Goal: Find specific page/section: Find specific page/section

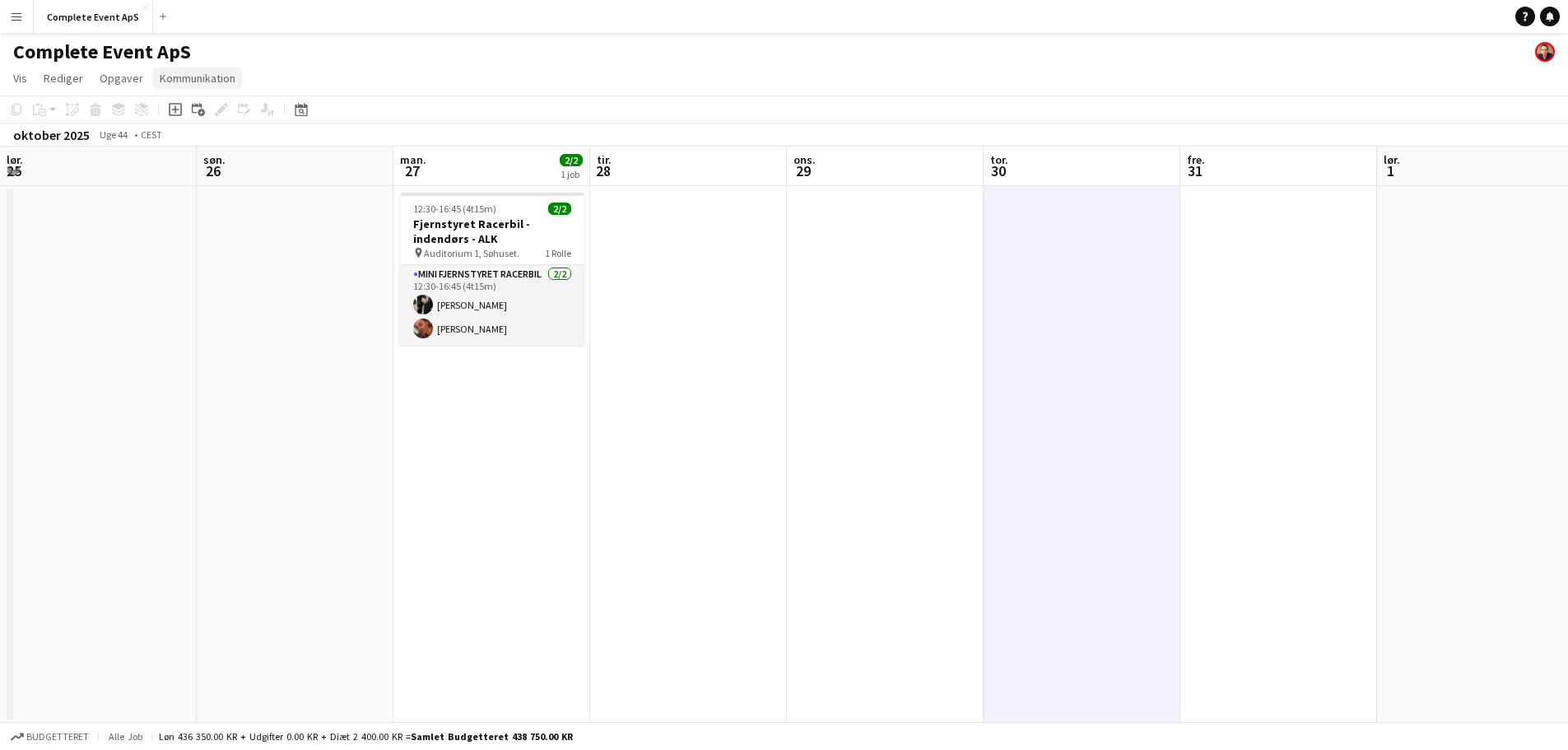
scroll to position [0, 566]
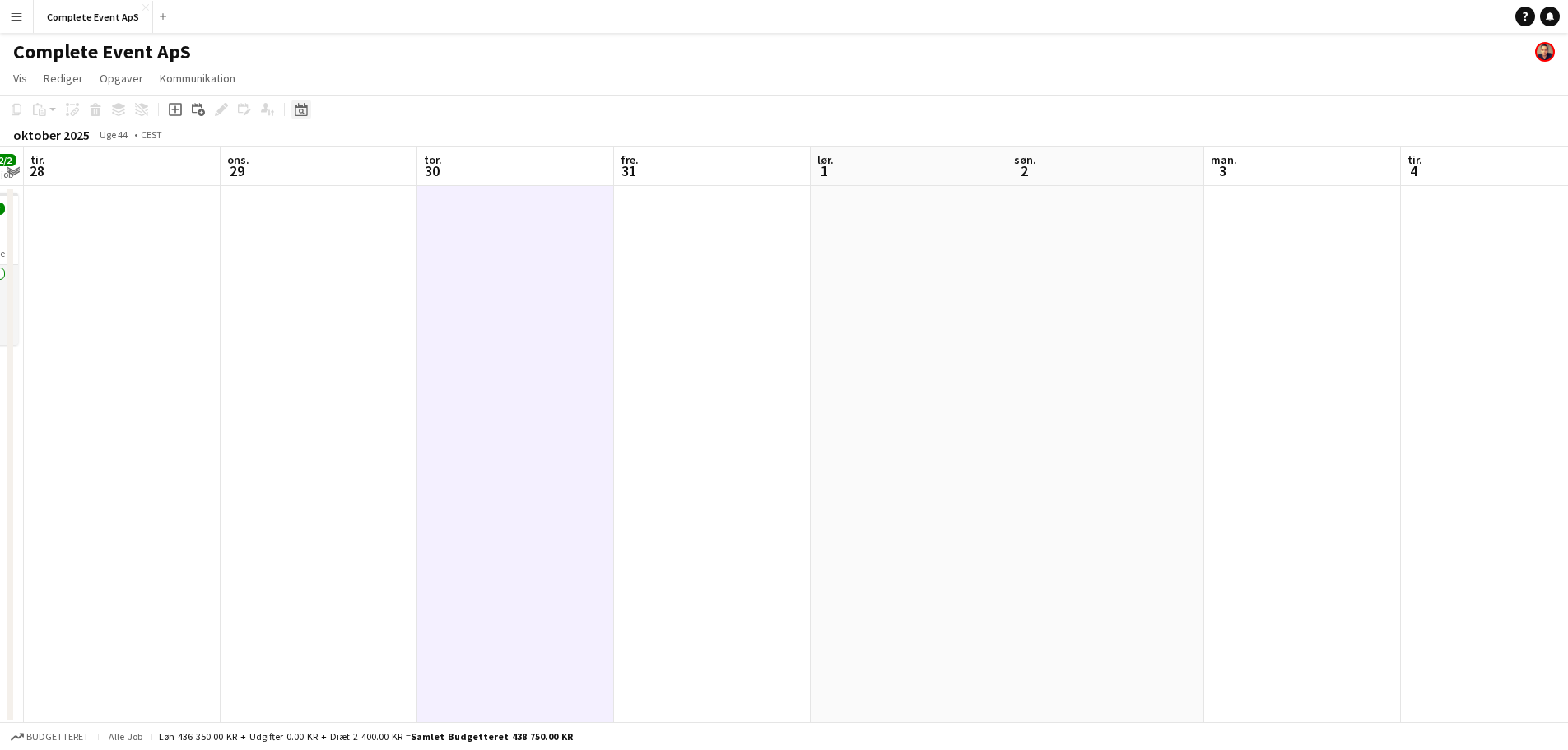
click at [302, 109] on icon "Datovælger" at bounding box center [301, 110] width 13 height 13
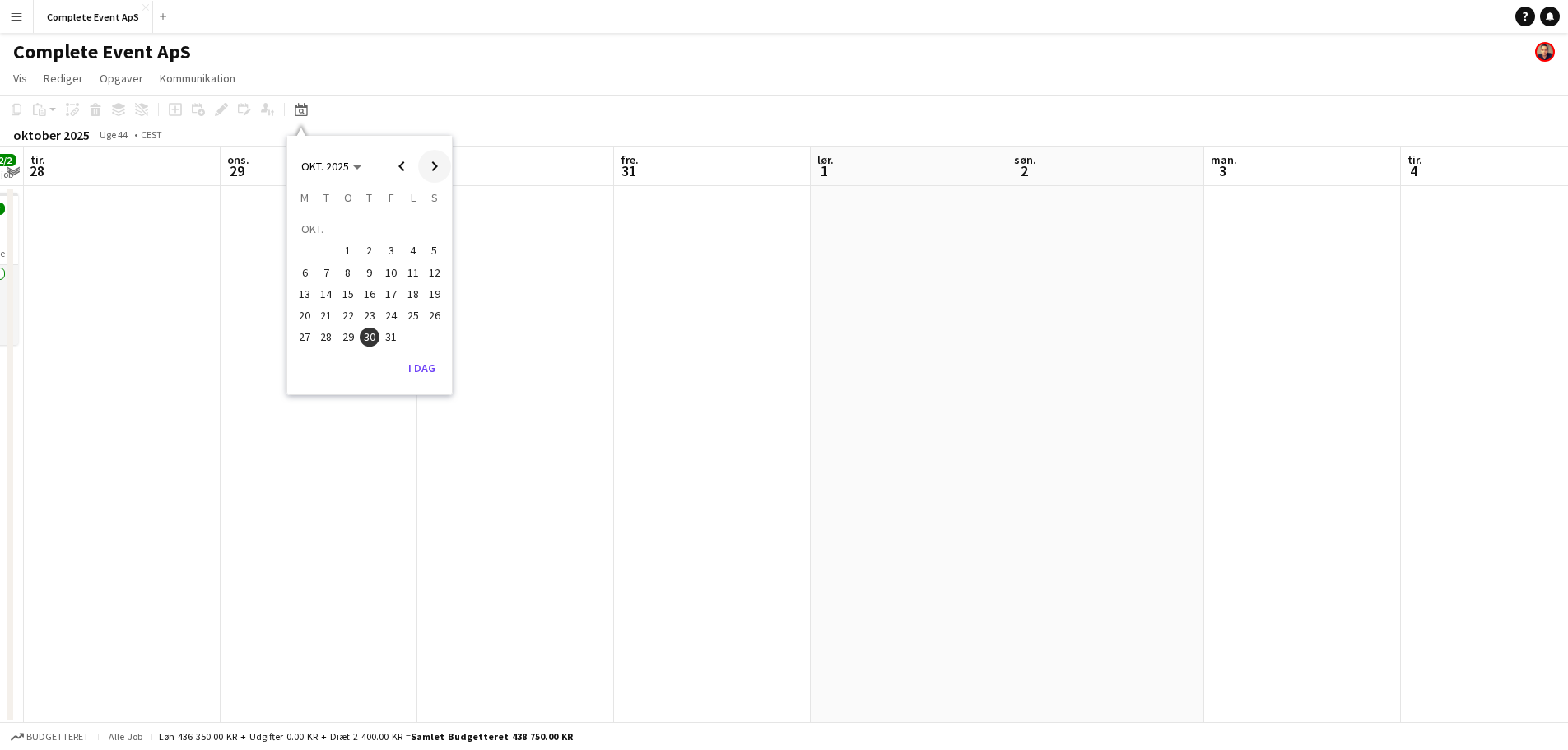
click at [430, 163] on span "Next month" at bounding box center [434, 166] width 33 height 33
click at [429, 163] on span "Next month" at bounding box center [434, 166] width 33 height 33
click at [386, 254] on span "5" at bounding box center [390, 251] width 20 height 20
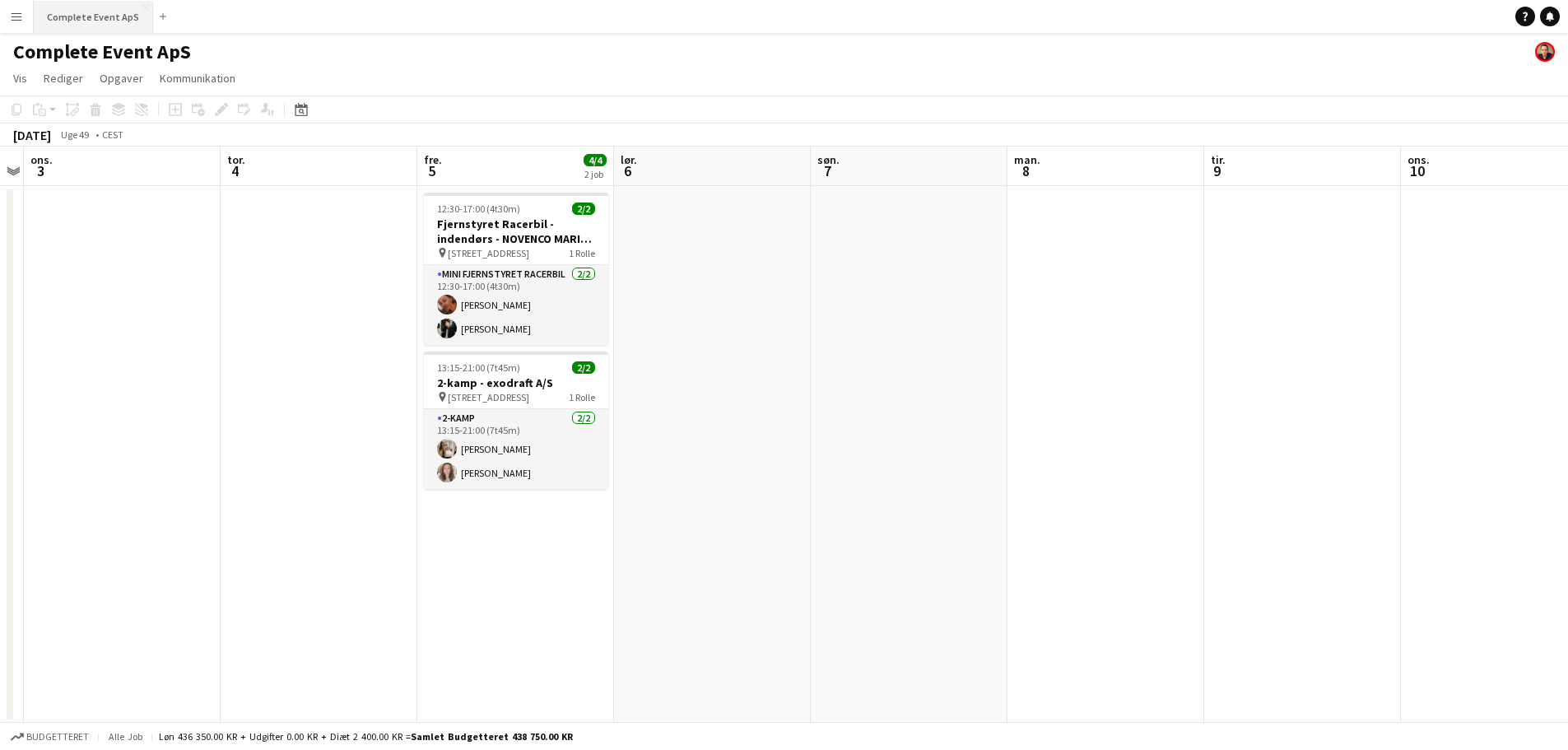
click at [89, 14] on button "Complete Event ApS Luk" at bounding box center [93, 17] width 120 height 33
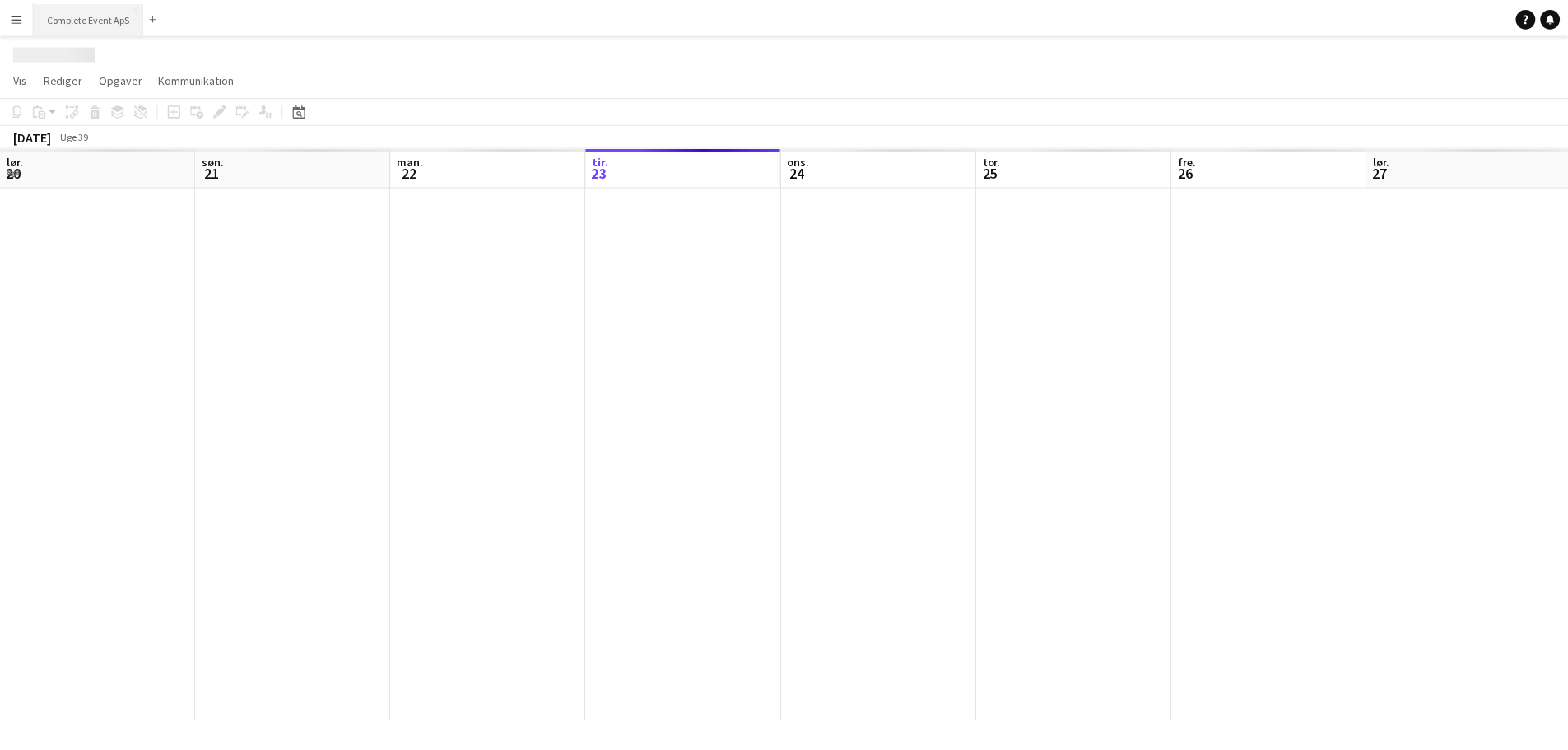
scroll to position [0, 393]
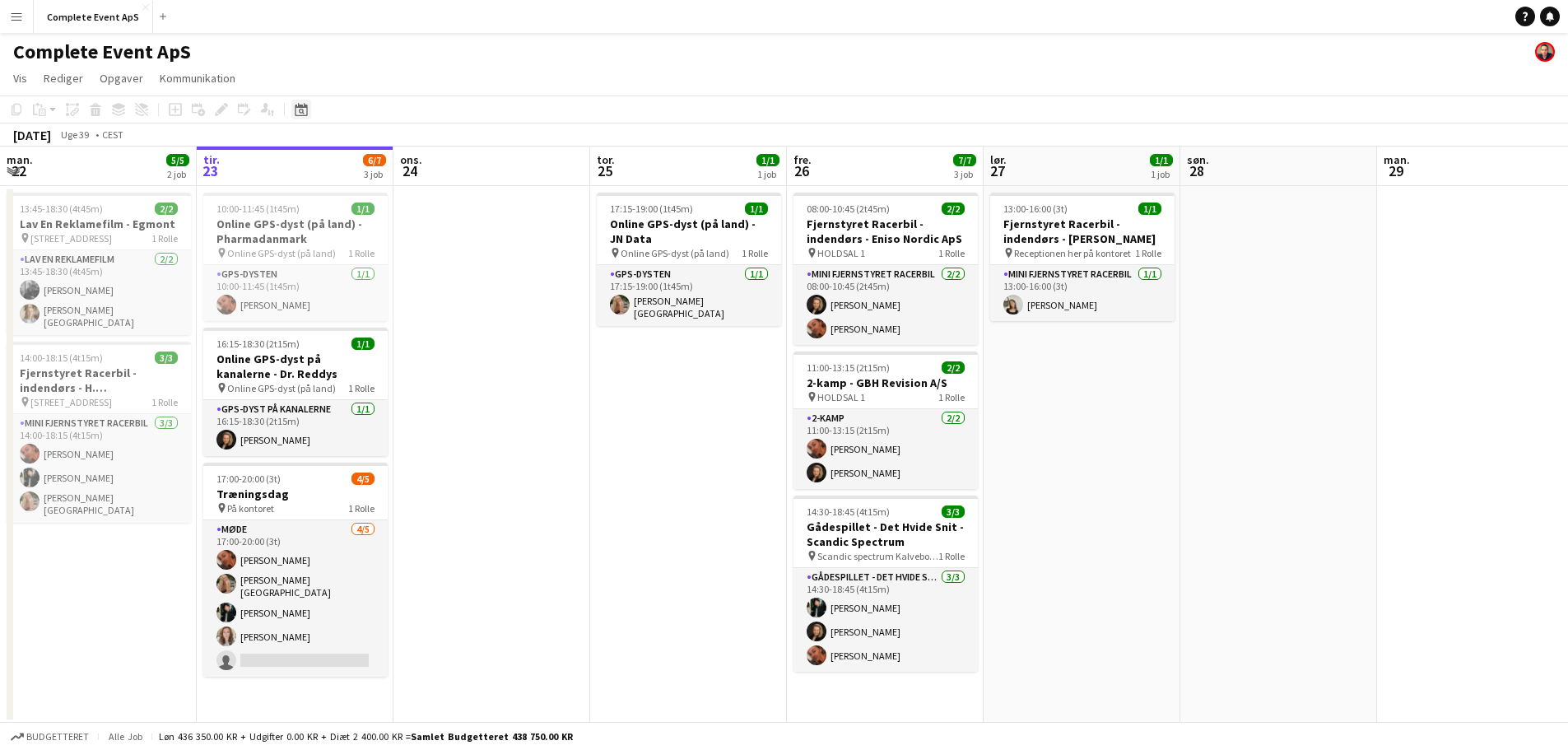
click at [304, 105] on icon at bounding box center [300, 110] width 12 height 13
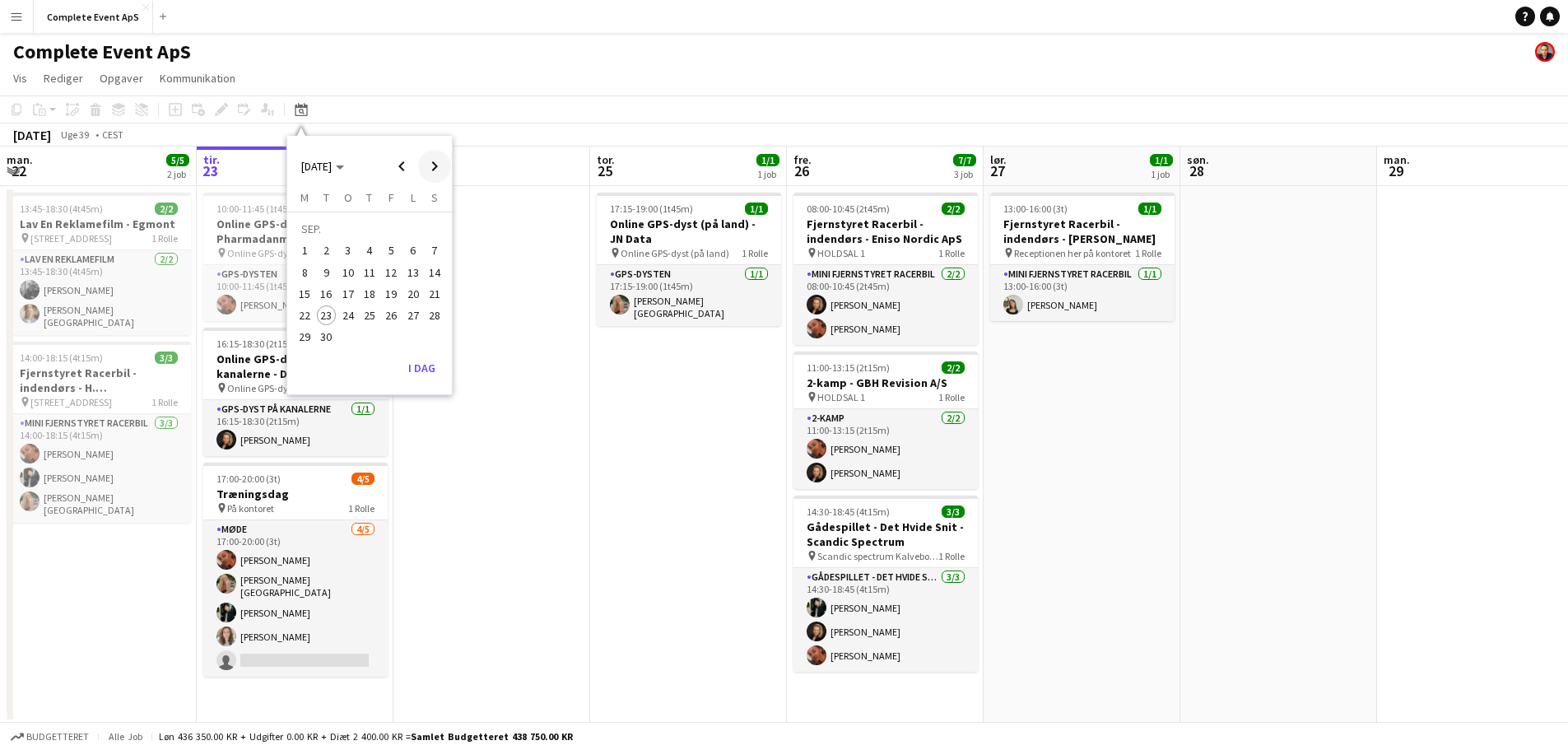
click at [431, 164] on span "Next month" at bounding box center [434, 166] width 33 height 33
click at [432, 168] on span "Next month" at bounding box center [434, 166] width 33 height 33
click at [431, 168] on span "Next month" at bounding box center [434, 166] width 33 height 33
click at [392, 256] on span "5" at bounding box center [390, 251] width 20 height 20
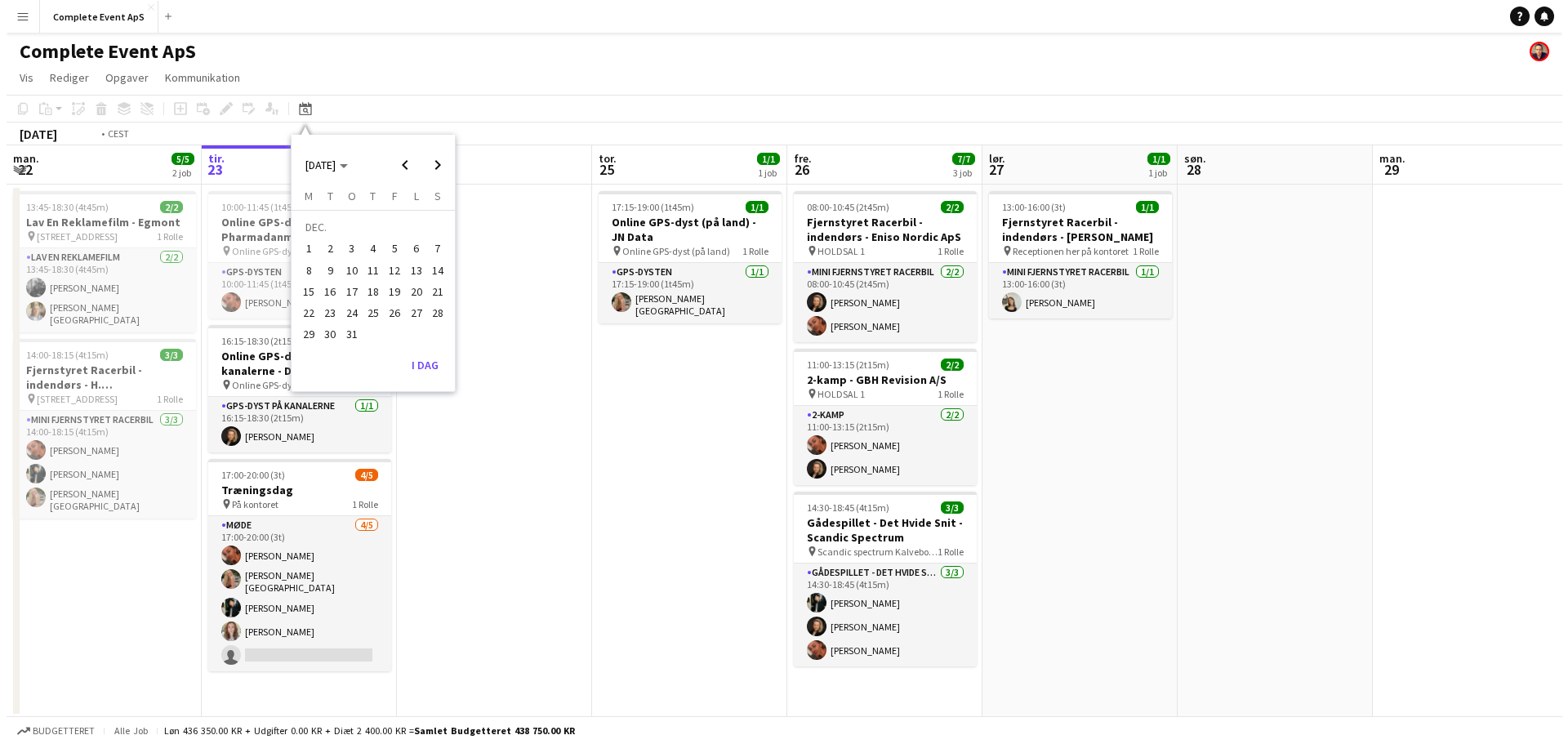
scroll to position [0, 562]
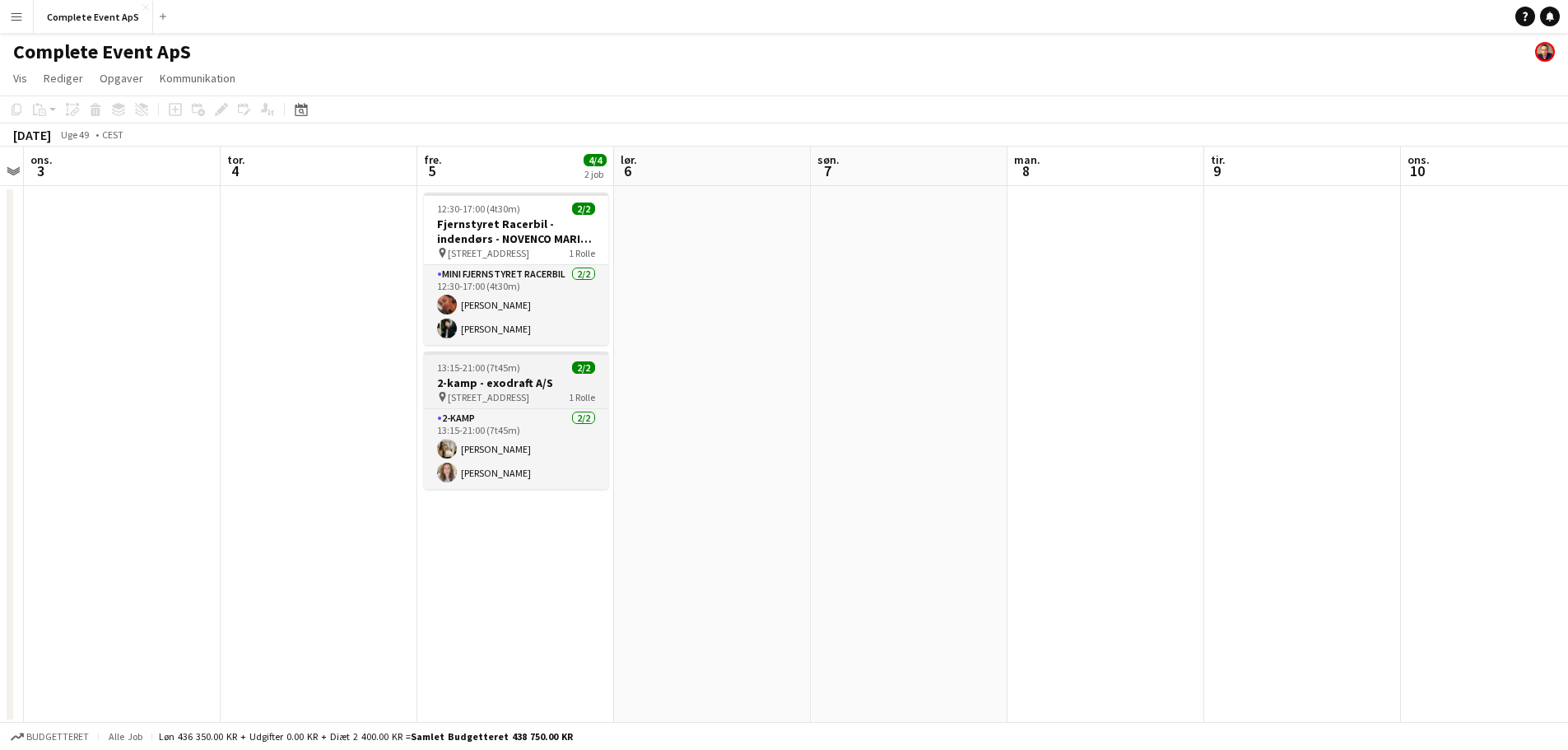
click at [540, 378] on h3 "2-kamp - exodraft A/S" at bounding box center [516, 382] width 185 height 14
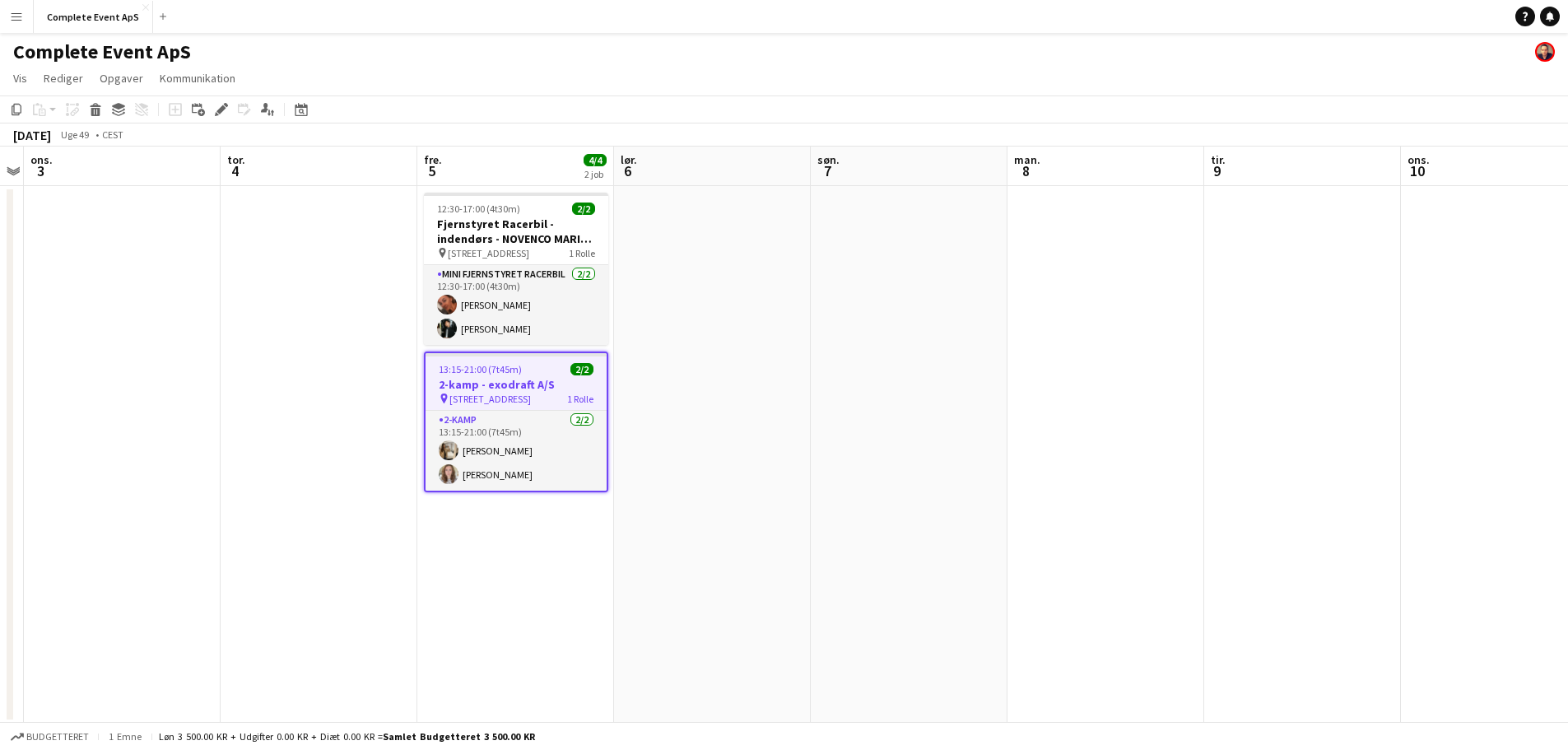
click at [540, 378] on h3 "2-kamp - exodraft A/S" at bounding box center [516, 384] width 181 height 14
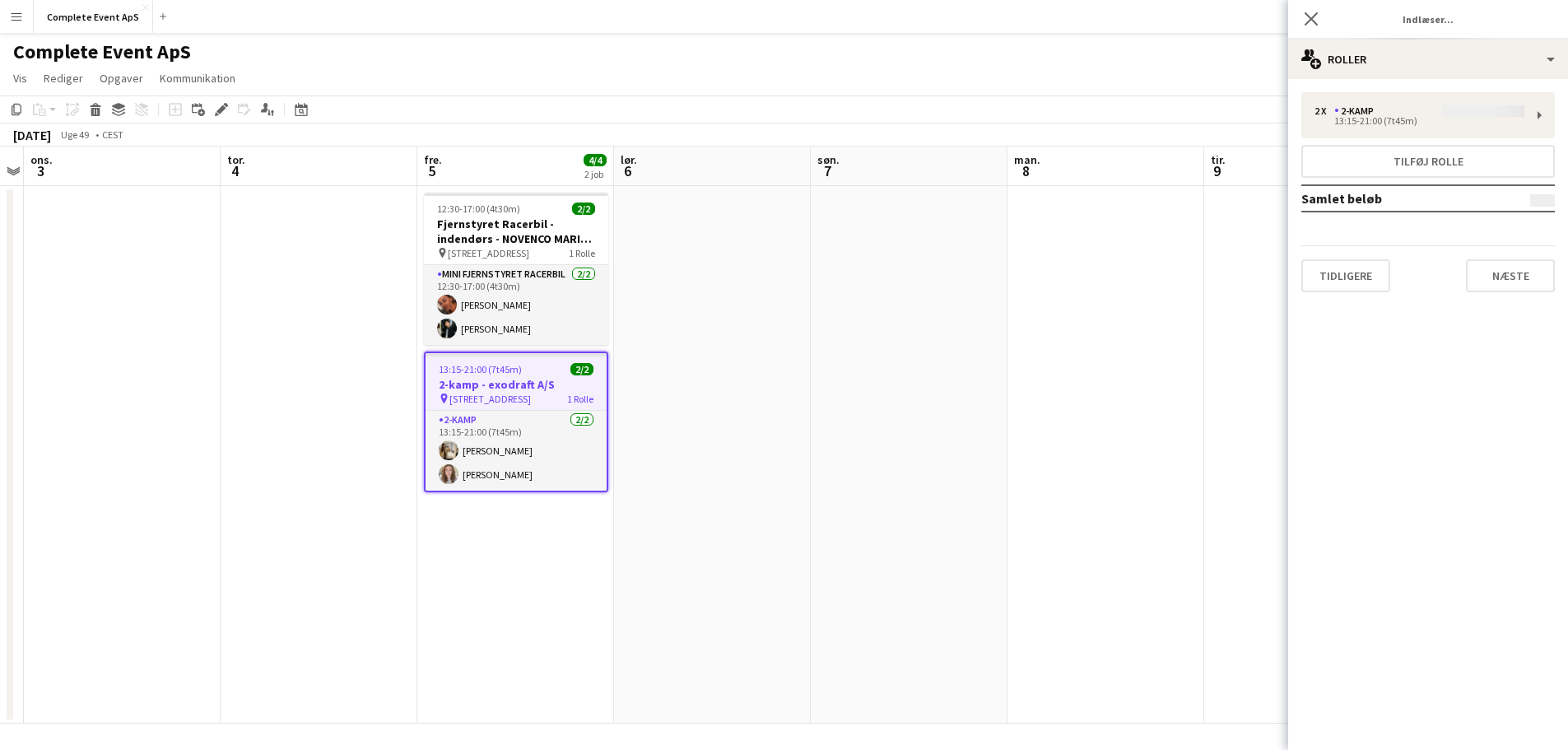
type input "**********"
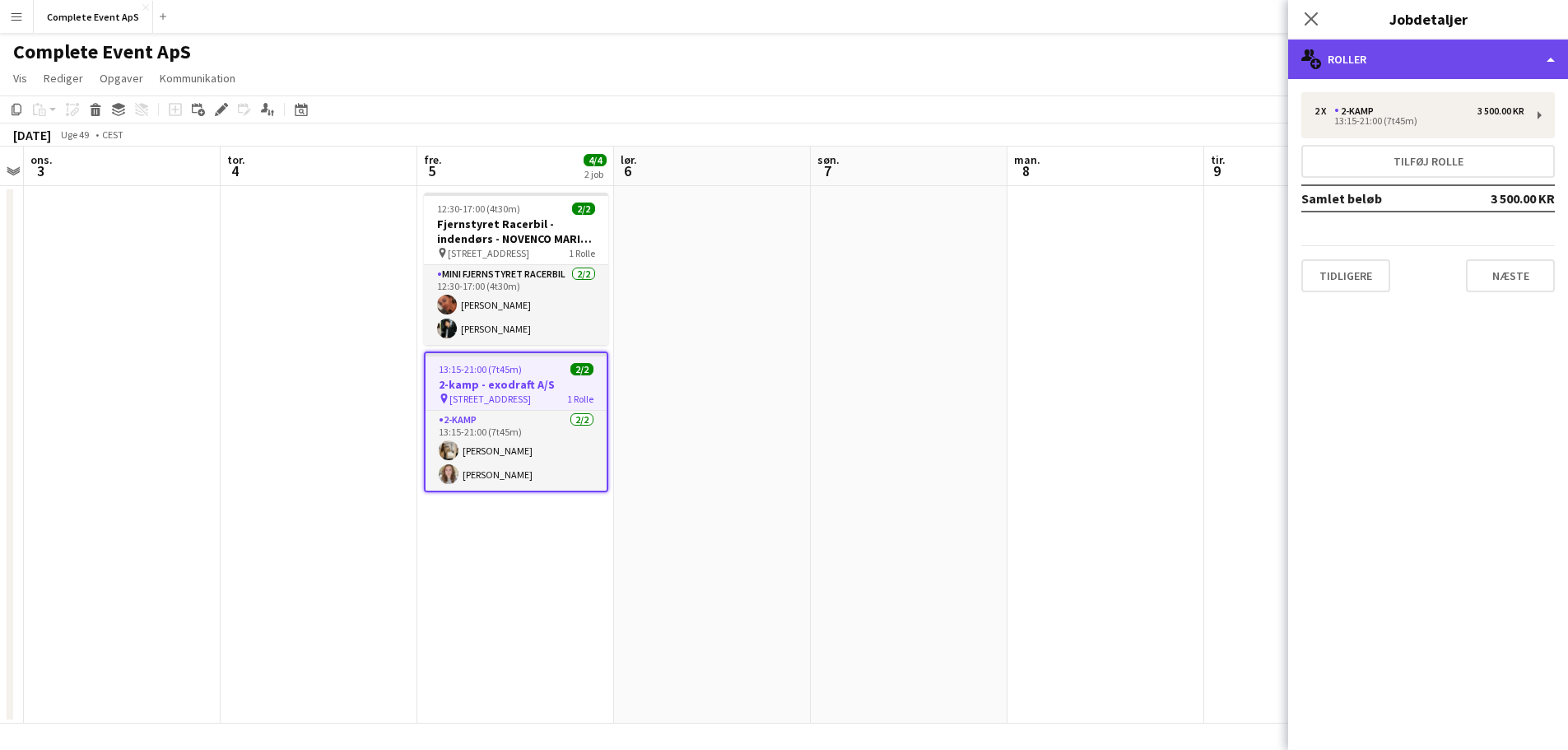
click at [1420, 63] on div "multiple-users-add Roller" at bounding box center [1428, 58] width 280 height 39
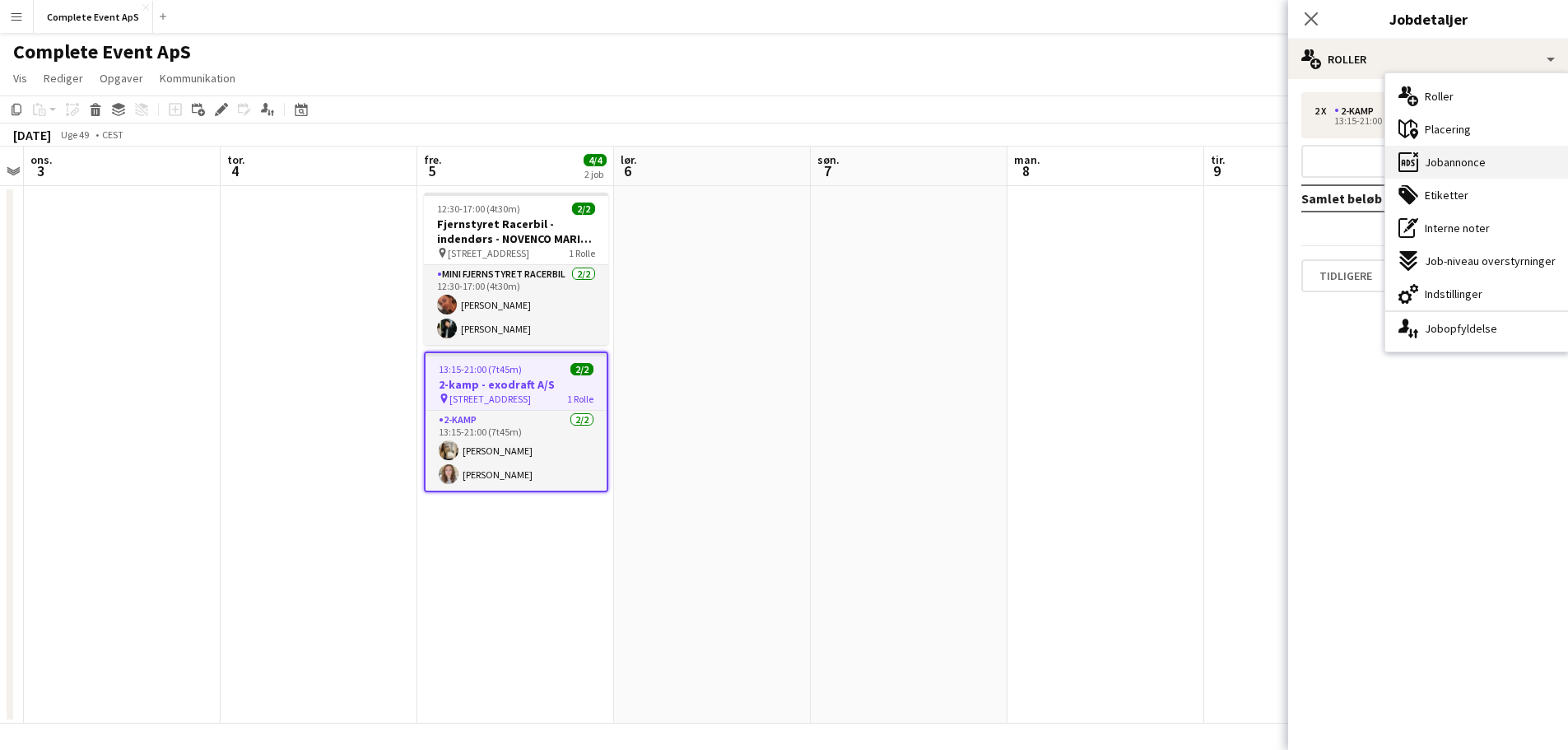
click at [1456, 162] on span "Jobannonce" at bounding box center [1456, 162] width 61 height 14
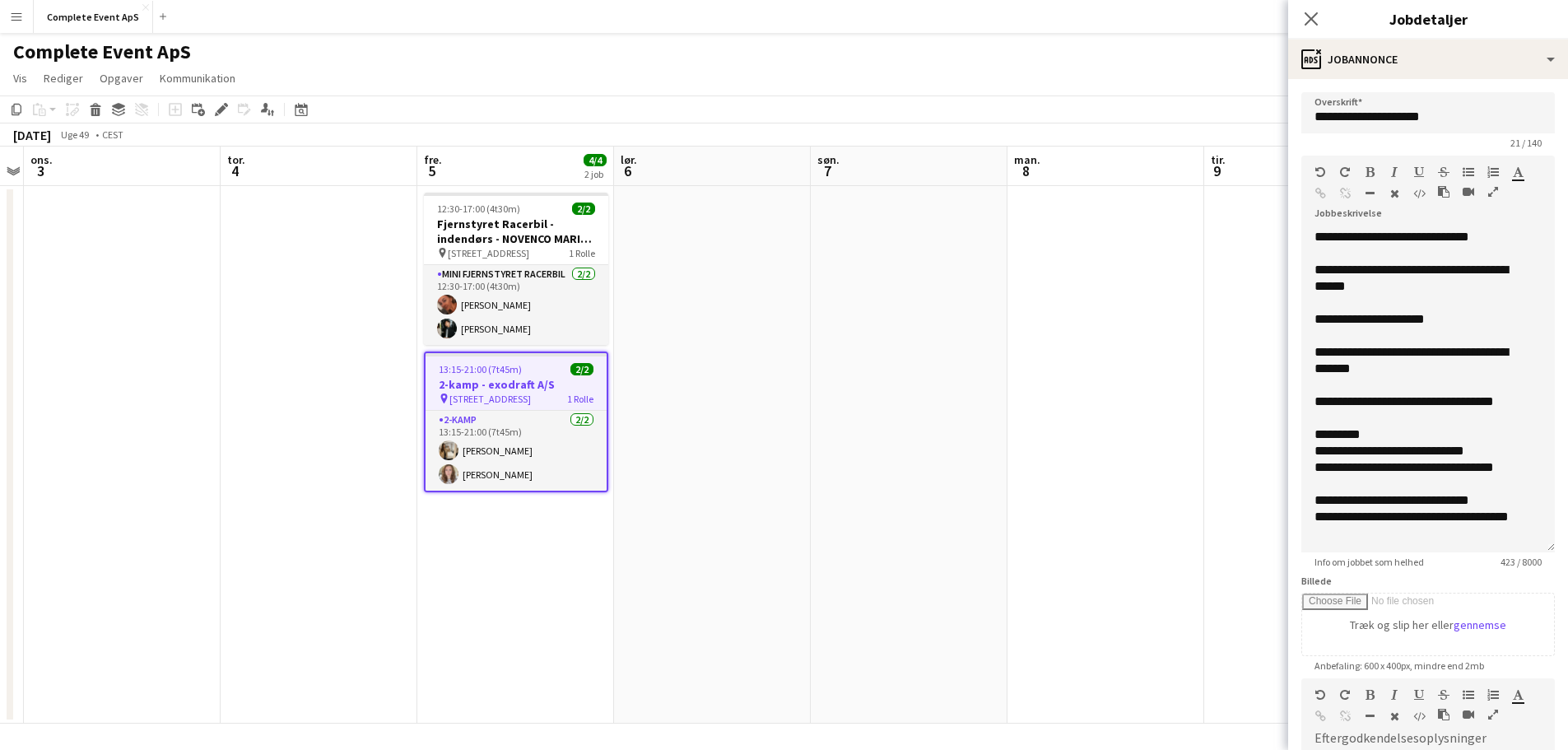
drag, startPoint x: 1524, startPoint y: 342, endPoint x: 1536, endPoint y: 566, distance: 224.3
click at [1536, 566] on app-form-group "**********" at bounding box center [1428, 362] width 254 height 412
click at [88, 19] on button "Complete Event ApS Luk" at bounding box center [93, 17] width 120 height 33
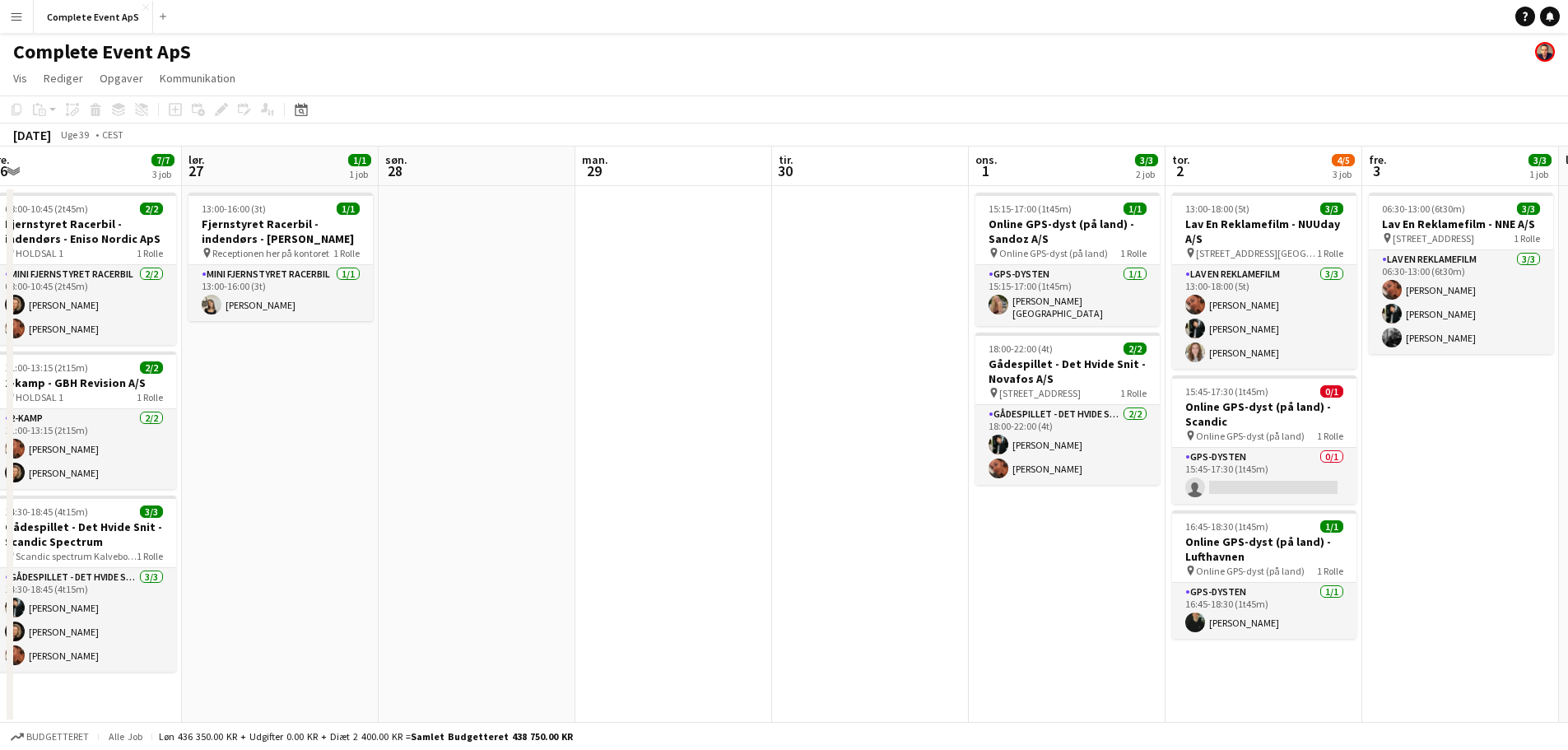
scroll to position [0, 629]
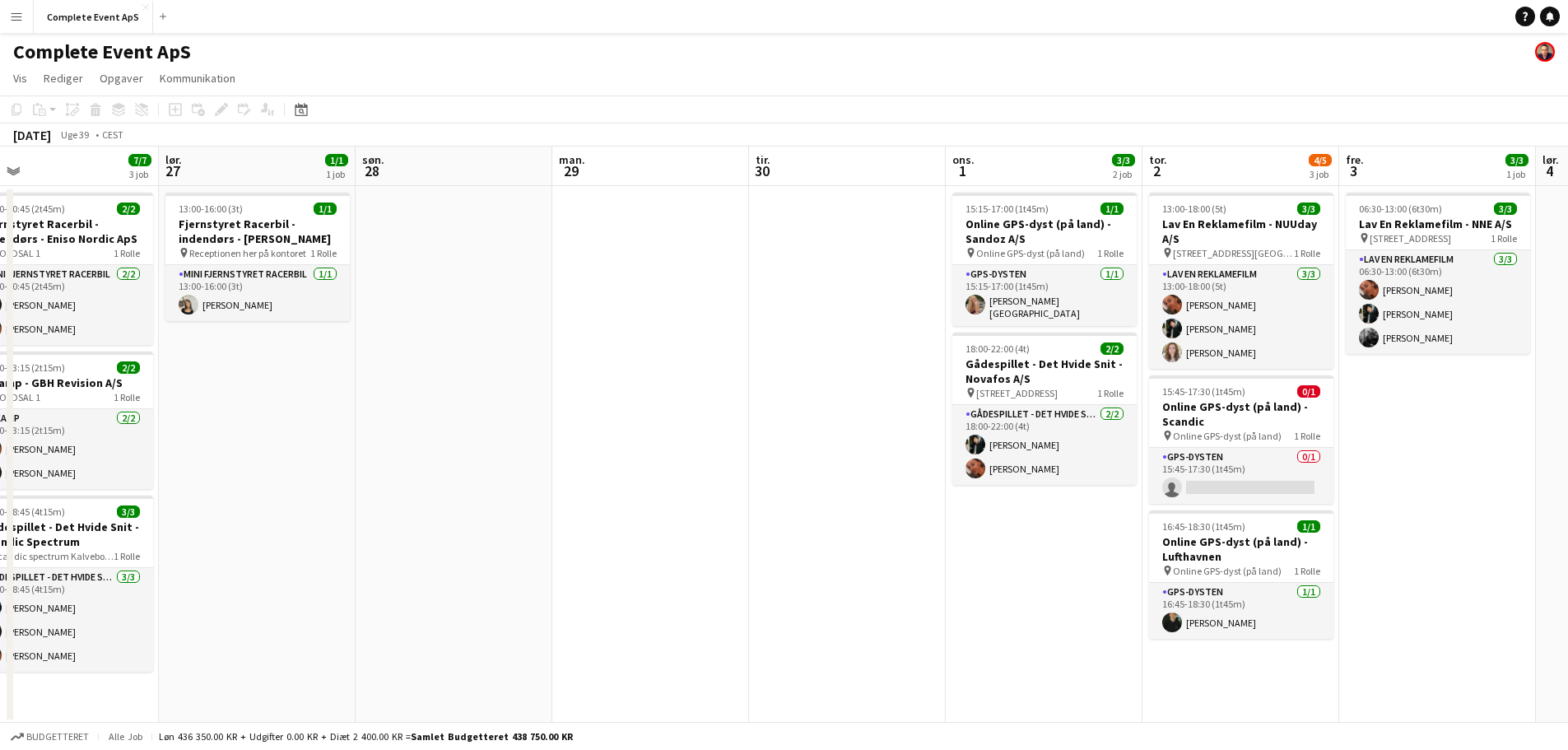
drag, startPoint x: 1098, startPoint y: 553, endPoint x: 419, endPoint y: 474, distance: 683.6
click at [420, 476] on app-calendar-viewport "tir. 23 6/7 3 job ons. 24 tor. 25 1/1 1 job fre. 26 7/7 3 job lør. 27 1/1 1 job…" at bounding box center [784, 434] width 1568 height 577
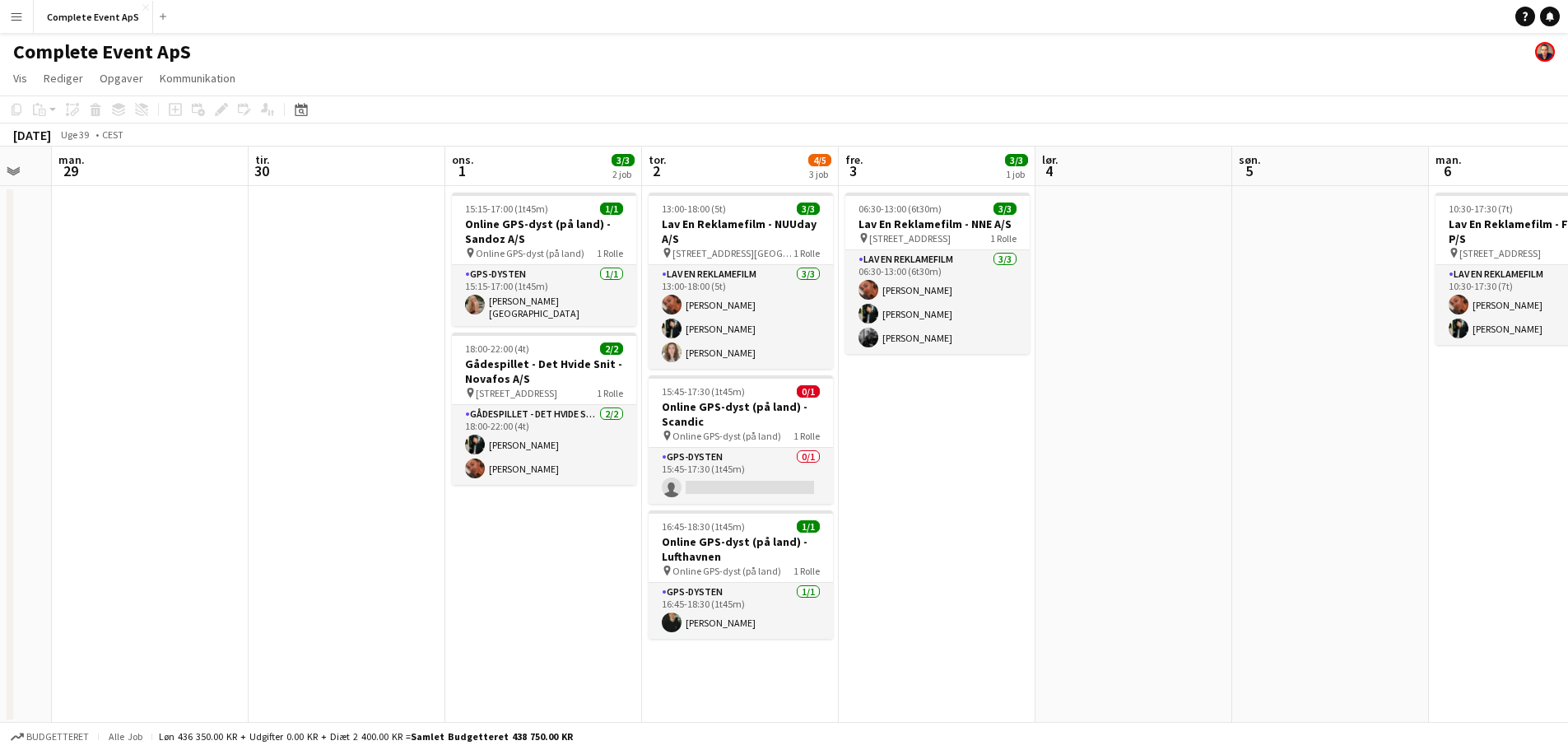
scroll to position [0, 563]
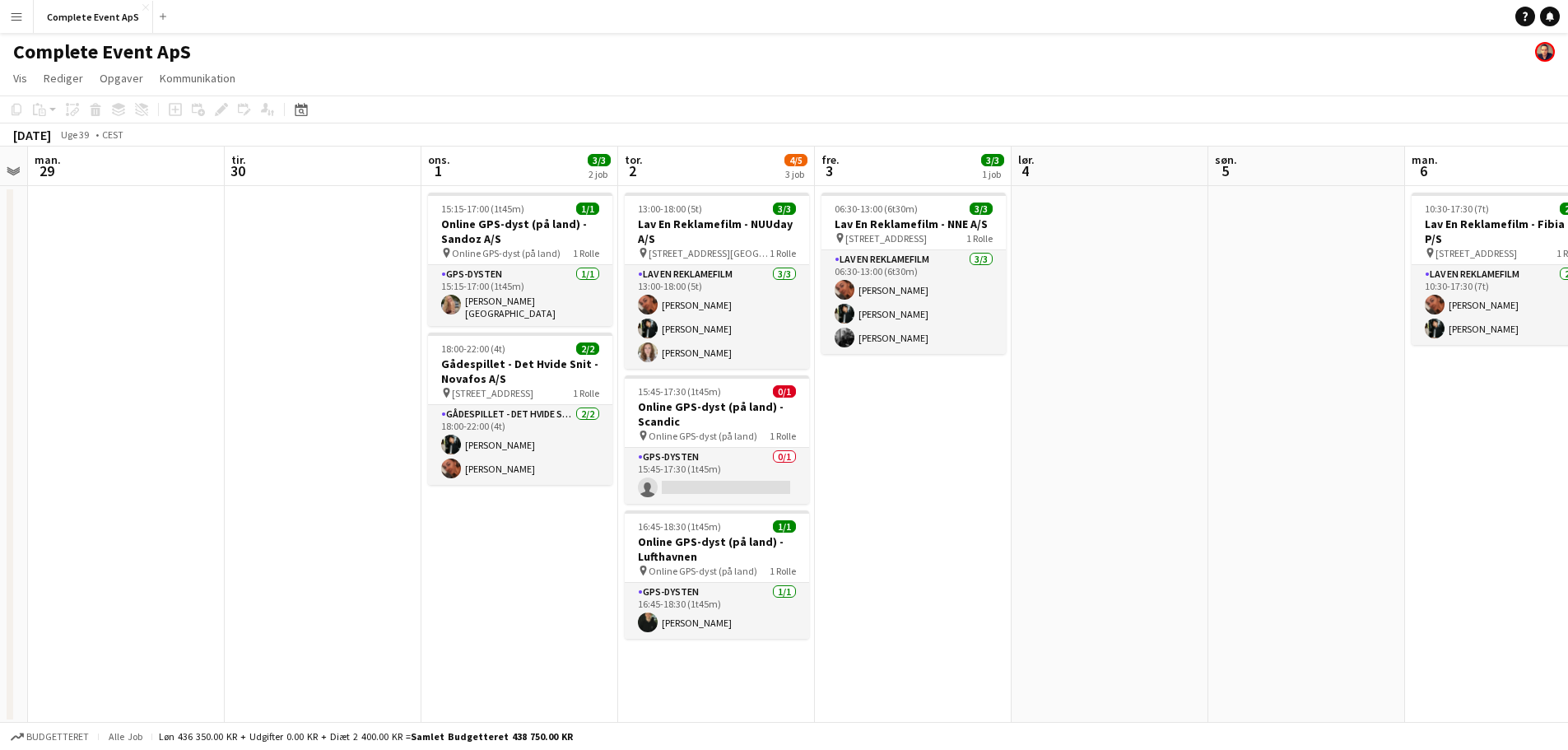
drag, startPoint x: 966, startPoint y: 569, endPoint x: 511, endPoint y: 504, distance: 459.6
click at [511, 504] on app-calendar-viewport "fre. 26 7/7 3 job lør. 27 1/1 1 job søn. 28 man. 29 tir. 30 ons. 1 3/3 2 job to…" at bounding box center [784, 434] width 1568 height 577
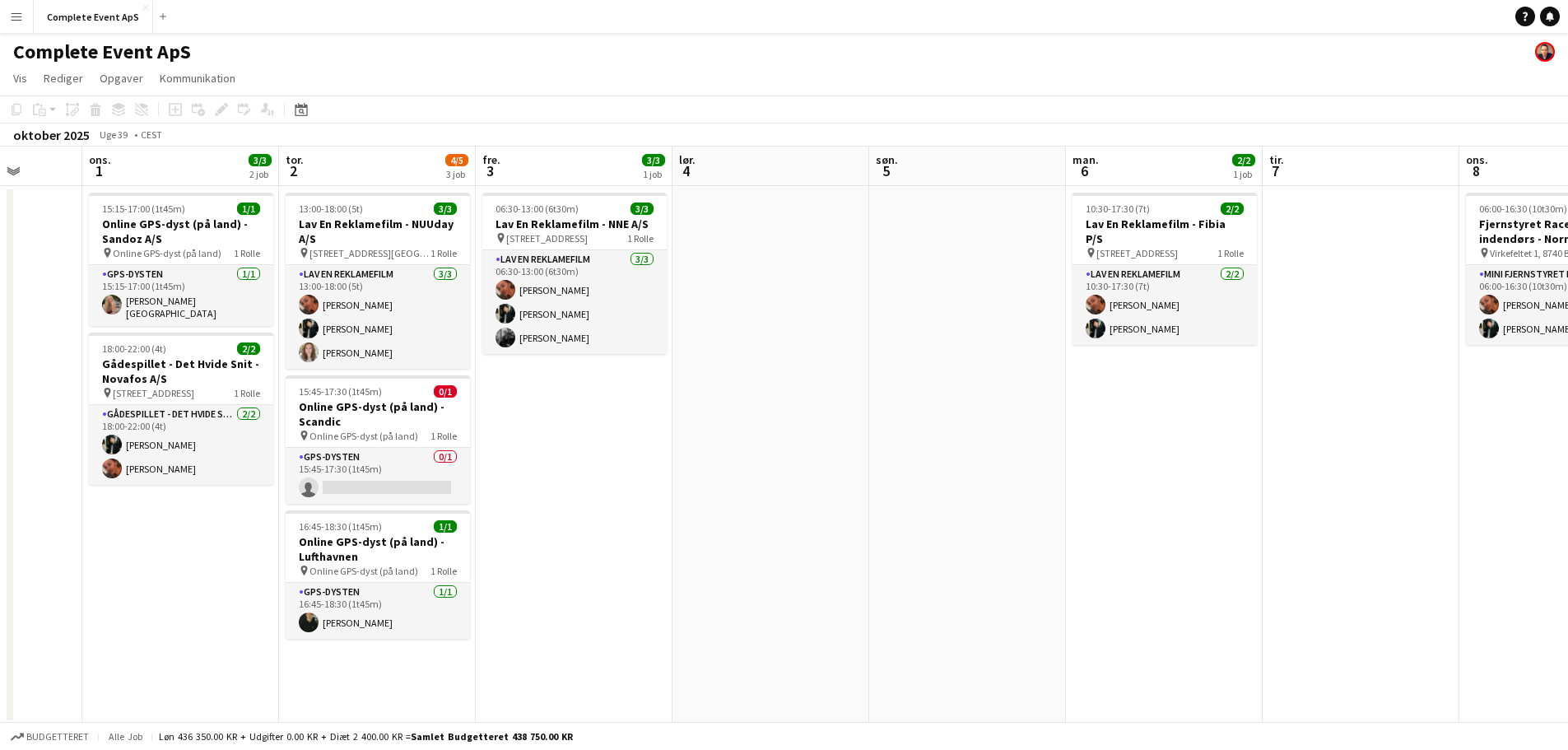
scroll to position [0, 519]
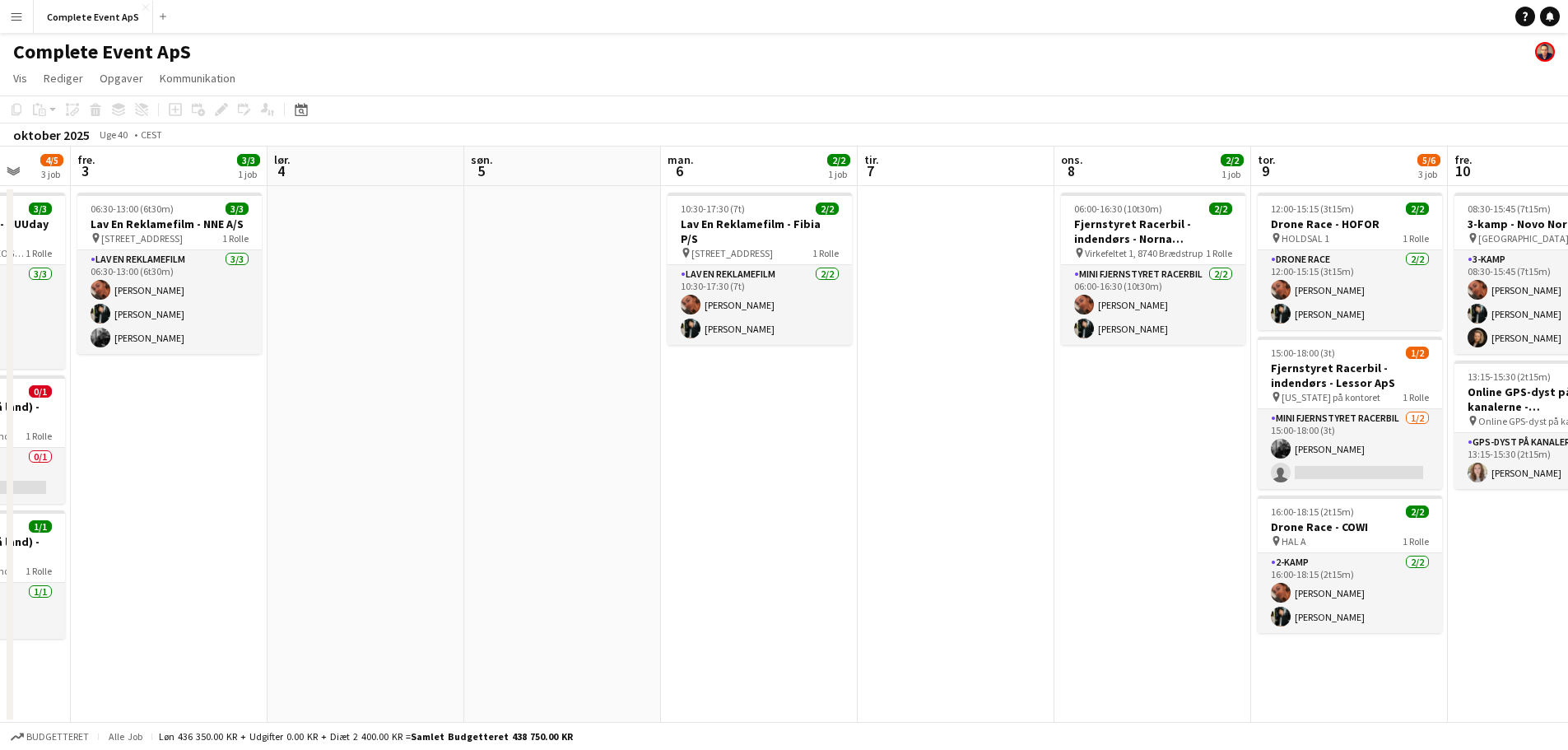
drag, startPoint x: 1294, startPoint y: 533, endPoint x: 552, endPoint y: 479, distance: 744.0
click at [552, 479] on app-calendar-viewport "tir. 30 ons. 1 3/3 2 job tor. 2 4/5 3 job fre. 3 3/3 1 job lør. 4 søn. 5 man. 6…" at bounding box center [784, 434] width 1568 height 577
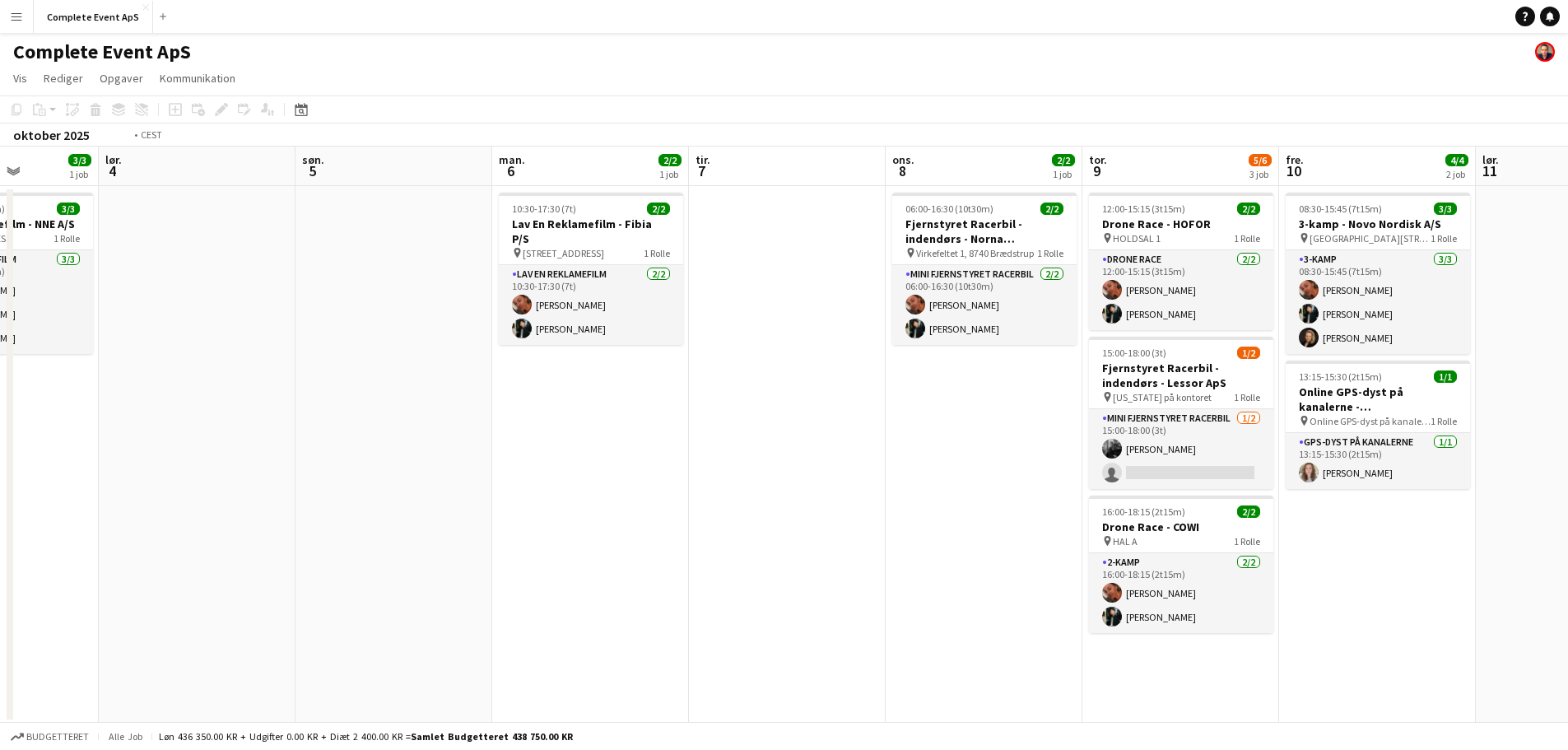
scroll to position [0, 507]
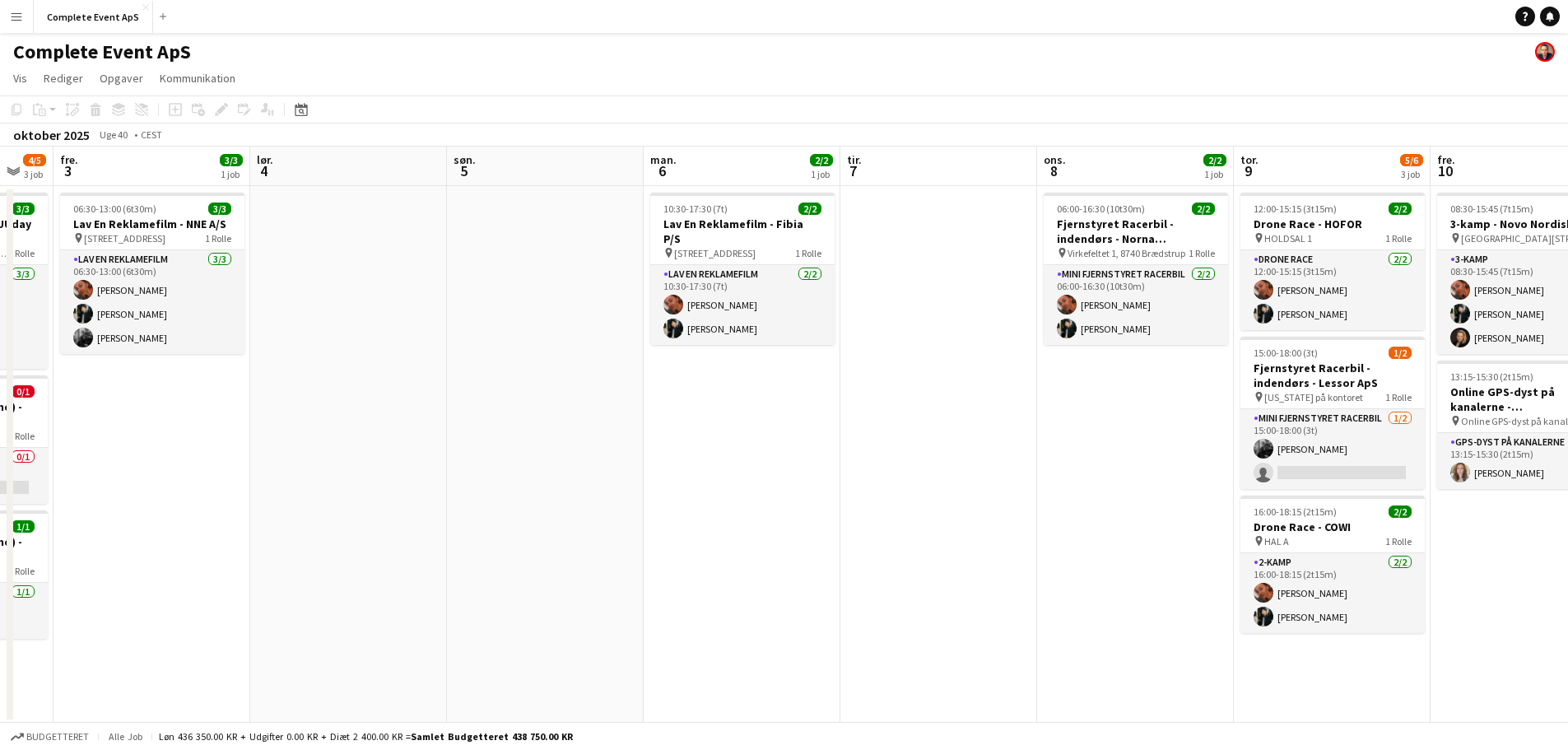
drag, startPoint x: 788, startPoint y: 500, endPoint x: 998, endPoint y: 517, distance: 210.7
click at [998, 517] on app-calendar-viewport "ons. 1 3/3 2 job tor. 2 4/5 3 job fre. 3 3/3 1 job lør. 4 søn. 5 man. 6 2/2 1 j…" at bounding box center [784, 434] width 1568 height 577
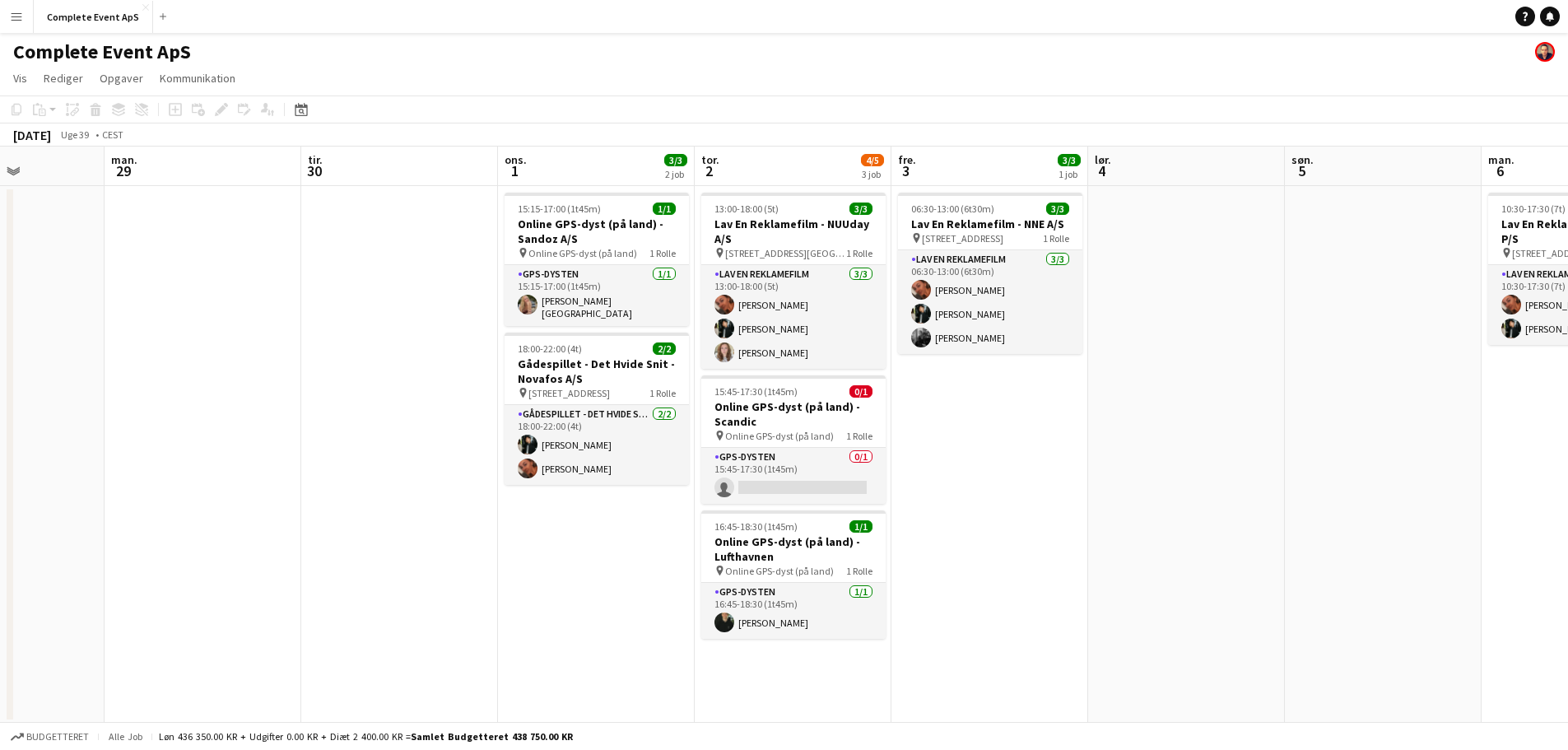
scroll to position [0, 455]
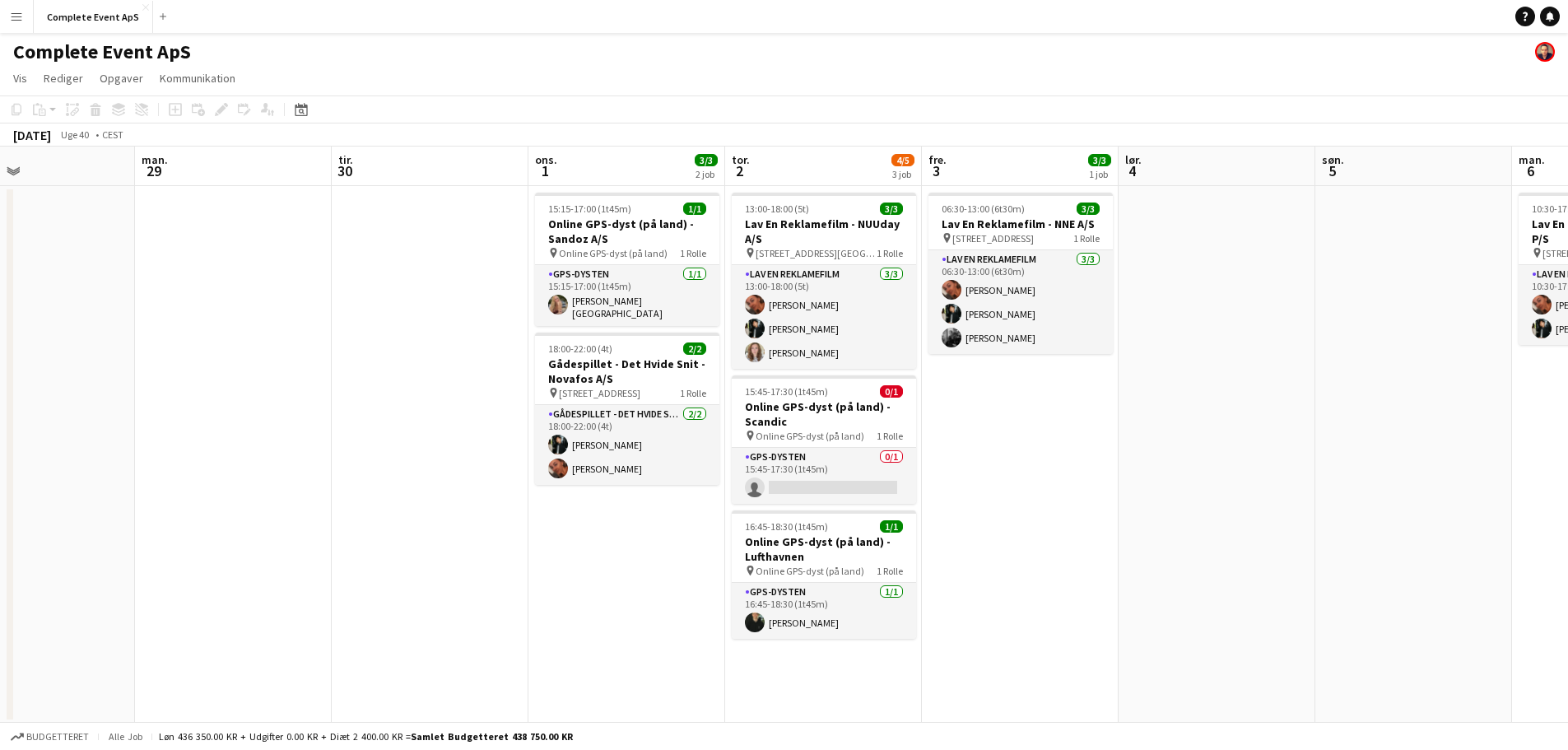
drag, startPoint x: 587, startPoint y: 520, endPoint x: 1164, endPoint y: 576, distance: 579.7
click at [1164, 576] on app-calendar-viewport "fre. 26 7/7 3 job lør. 27 1/1 1 job søn. 28 man. 29 tir. 30 ons. 1 3/3 2 job to…" at bounding box center [784, 434] width 1568 height 577
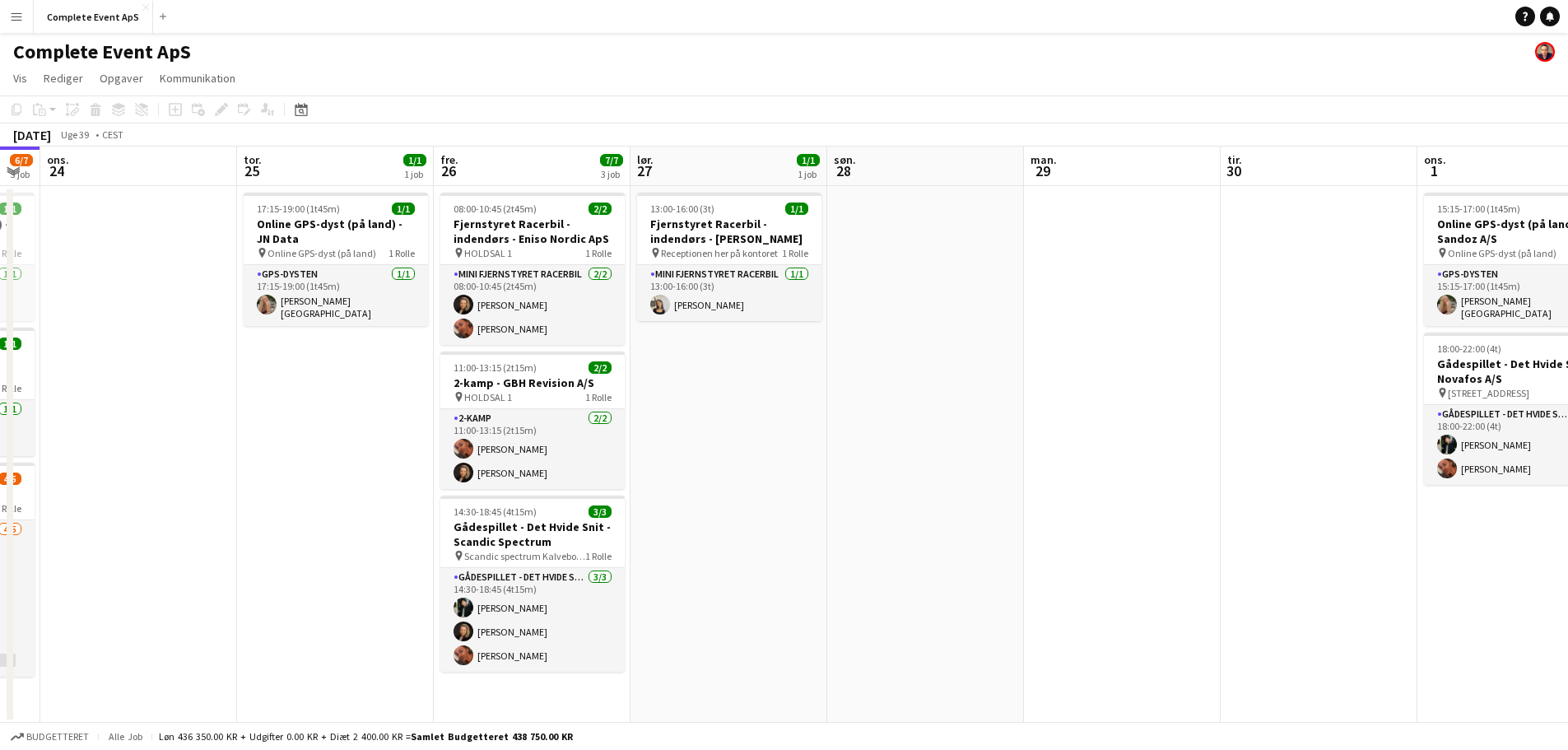
scroll to position [0, 510]
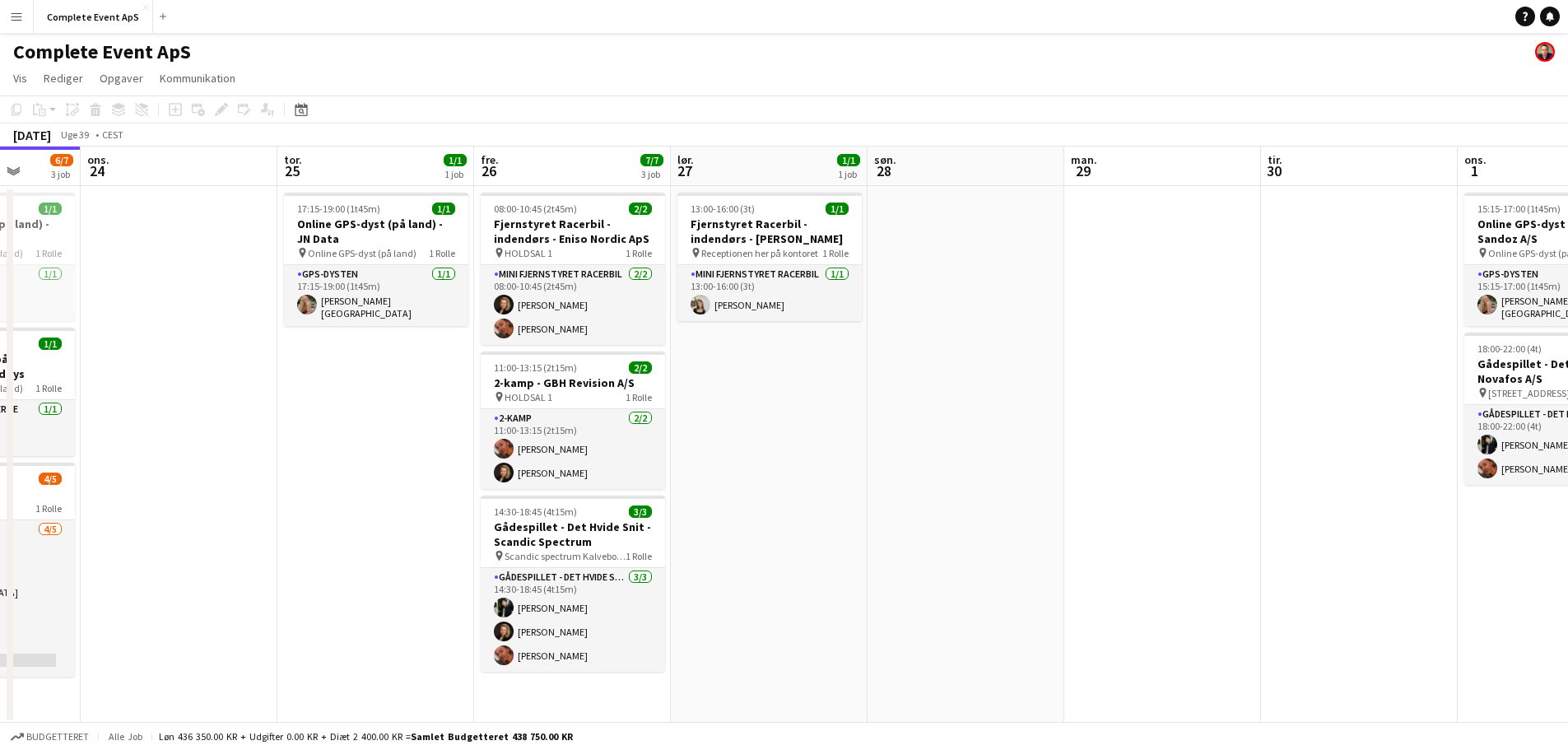
drag, startPoint x: 198, startPoint y: 455, endPoint x: 1116, endPoint y: 571, distance: 925.3
click at [1116, 571] on app-calendar-viewport "søn. 21 man. 22 5/5 2 job tir. 23 6/7 3 job ons. 24 tor. 25 1/1 1 job fre. 26 7…" at bounding box center [784, 434] width 1568 height 577
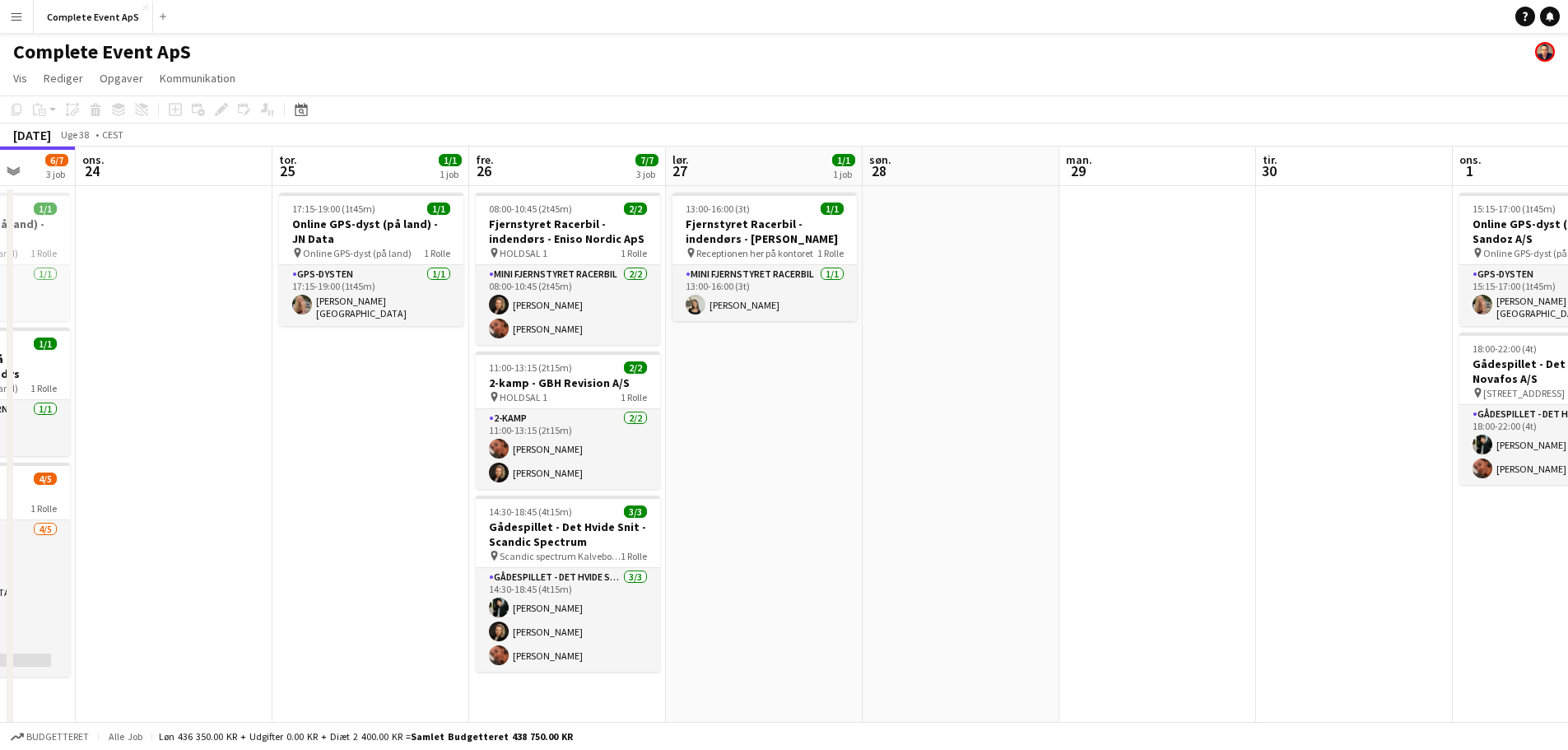
drag, startPoint x: 359, startPoint y: 463, endPoint x: 354, endPoint y: 475, distance: 13.0
click at [354, 475] on app-calendar-viewport "søn. 21 man. 22 5/5 2 job tir. 23 6/7 3 job ons. 24 tor. 25 1/1 1 job fre. 26 7…" at bounding box center [784, 571] width 1568 height 849
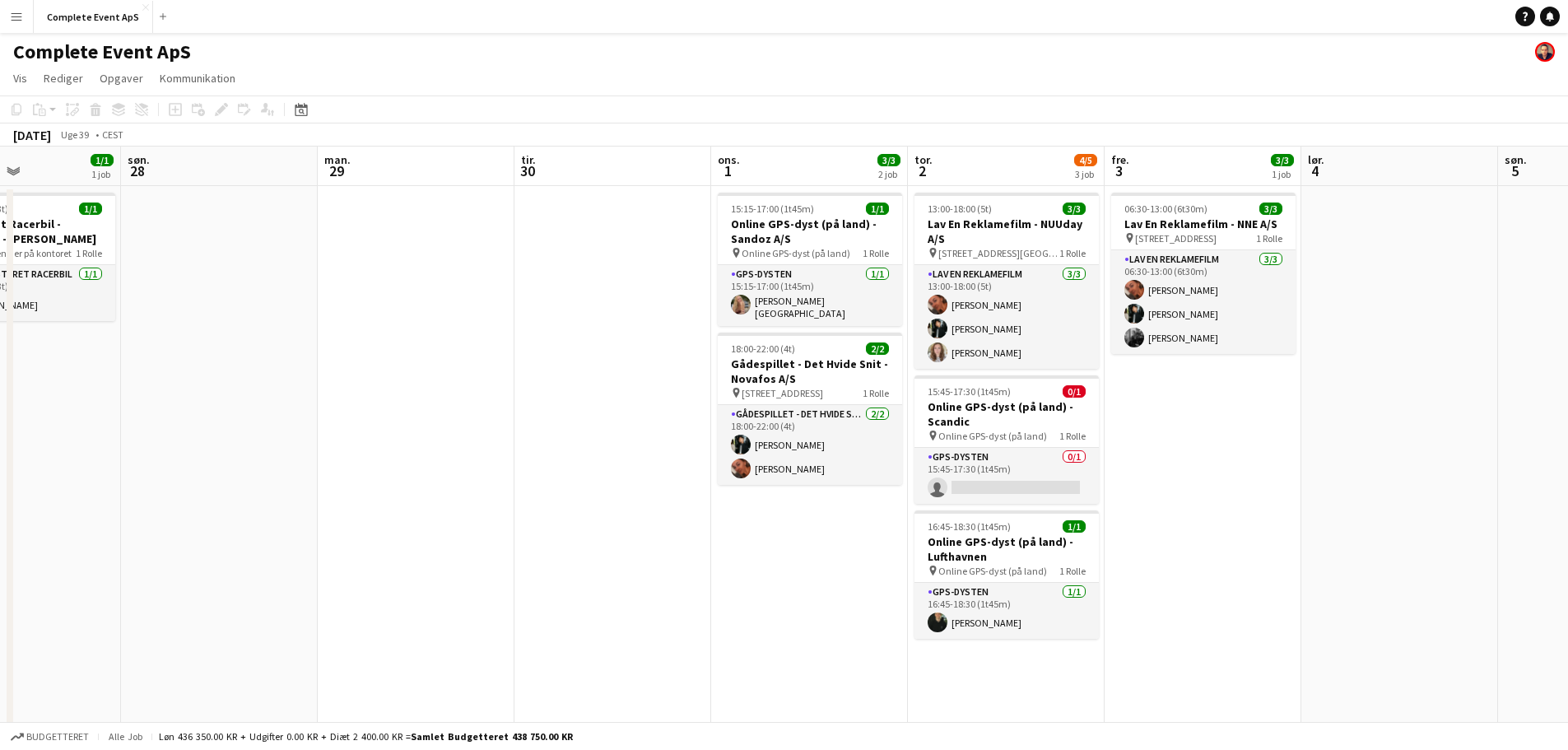
scroll to position [0, 595]
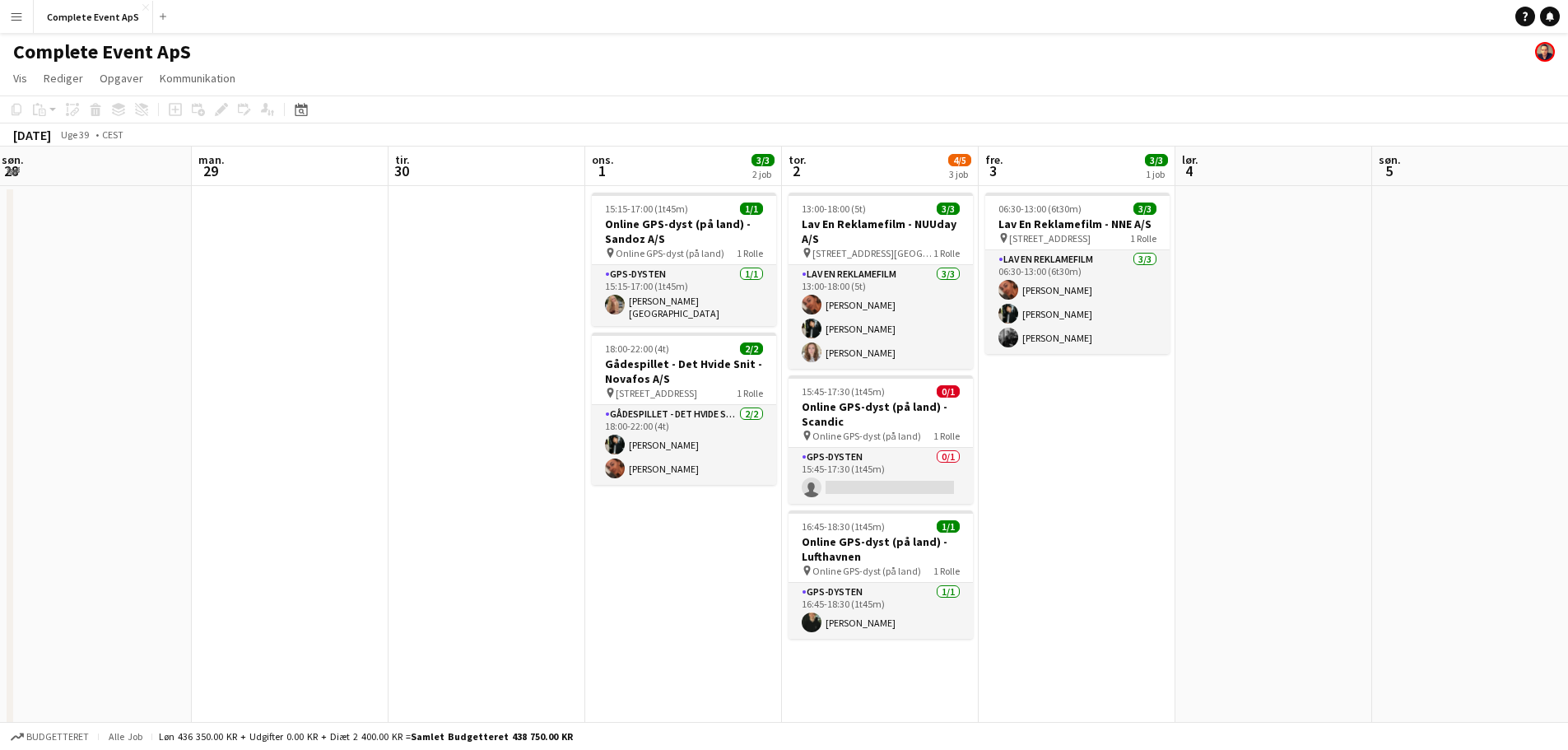
drag, startPoint x: 1127, startPoint y: 541, endPoint x: 259, endPoint y: 451, distance: 872.7
click at [259, 451] on app-calendar-viewport "tor. 25 1/1 1 job fre. 26 7/7 3 job lør. 27 1/1 1 job søn. 28 man. 29 tir. 30 o…" at bounding box center [784, 571] width 1568 height 849
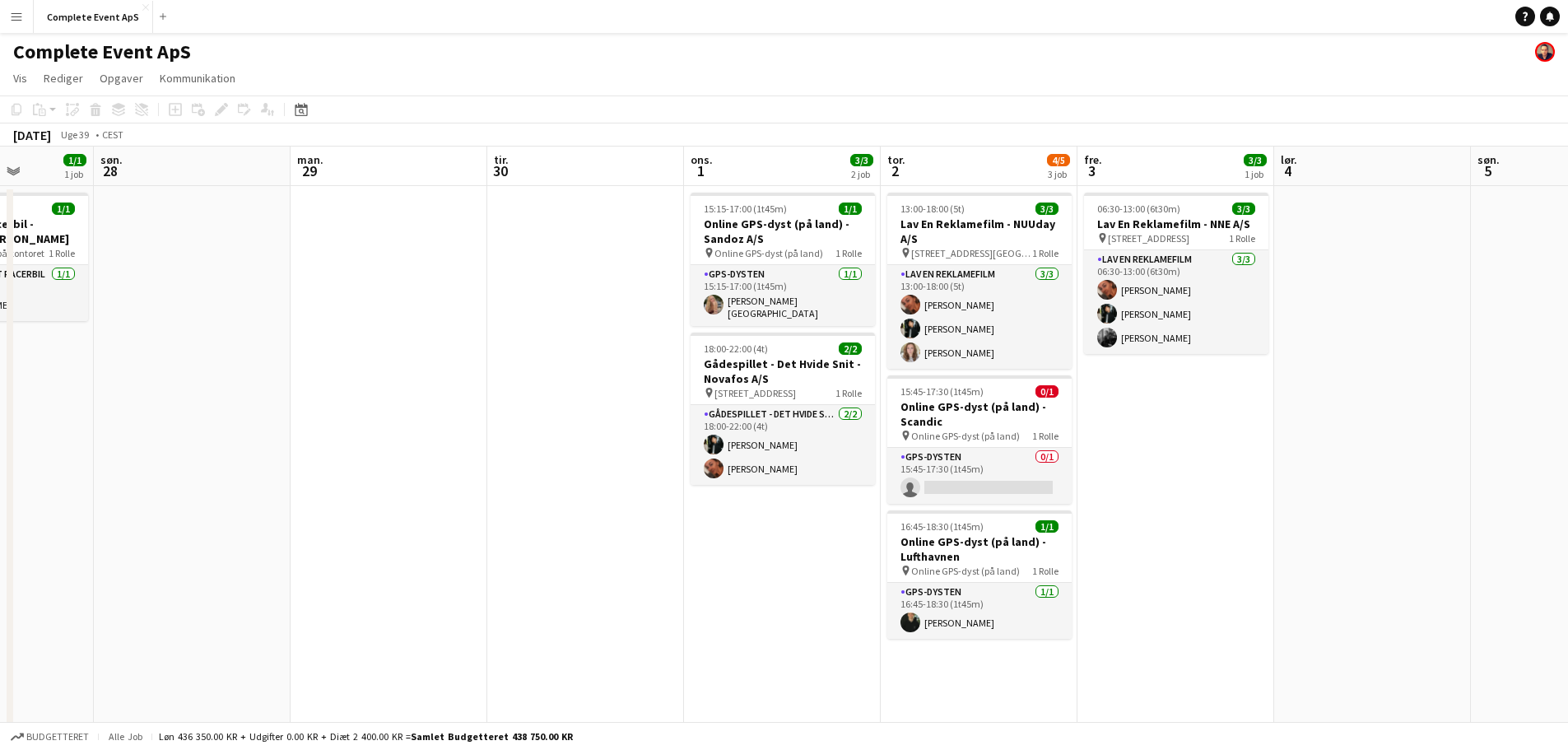
scroll to position [0, 636]
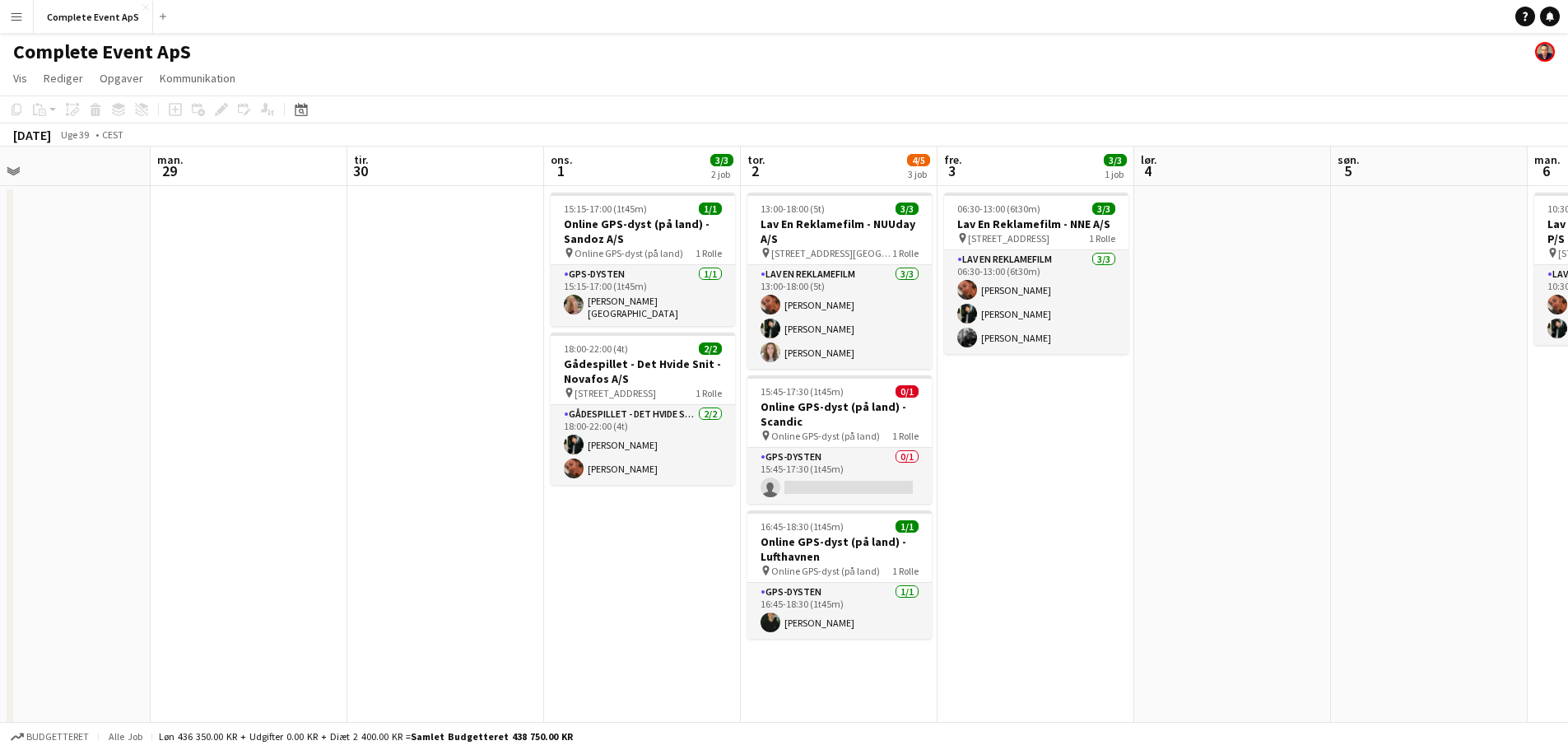
drag, startPoint x: 267, startPoint y: 483, endPoint x: 186, endPoint y: 456, distance: 85.4
click at [186, 456] on app-calendar-viewport "tor. 25 1/1 1 job fre. 26 7/7 3 job lør. 27 1/1 1 job søn. 28 man. 29 tir. 30 o…" at bounding box center [784, 571] width 1568 height 849
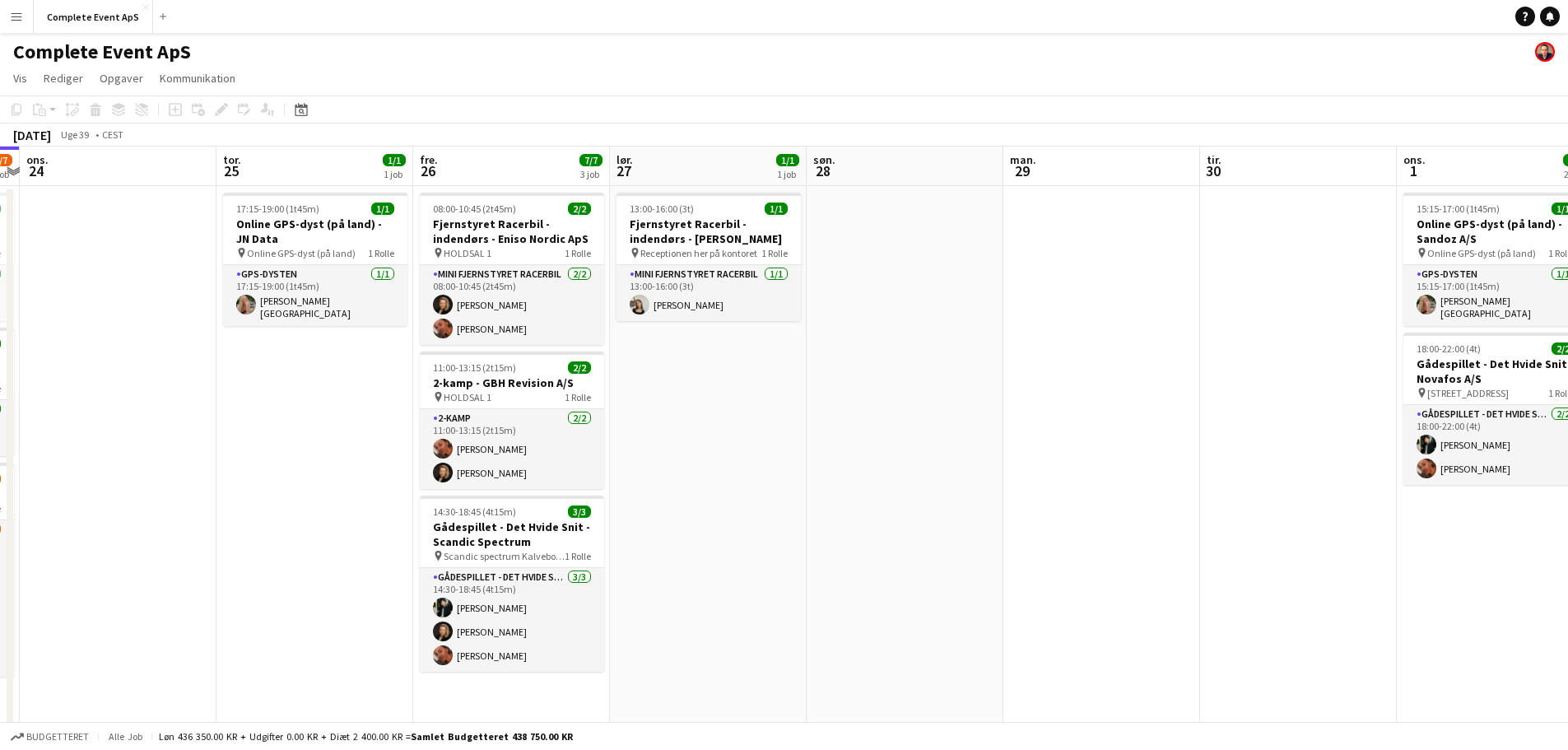
drag, startPoint x: 300, startPoint y: 426, endPoint x: 1129, endPoint y: 471, distance: 830.2
click at [1129, 471] on app-calendar-viewport "man. 22 5/5 2 job tir. 23 6/7 3 job ons. 24 tor. 25 1/1 1 job fre. 26 7/7 3 job…" at bounding box center [784, 571] width 1568 height 849
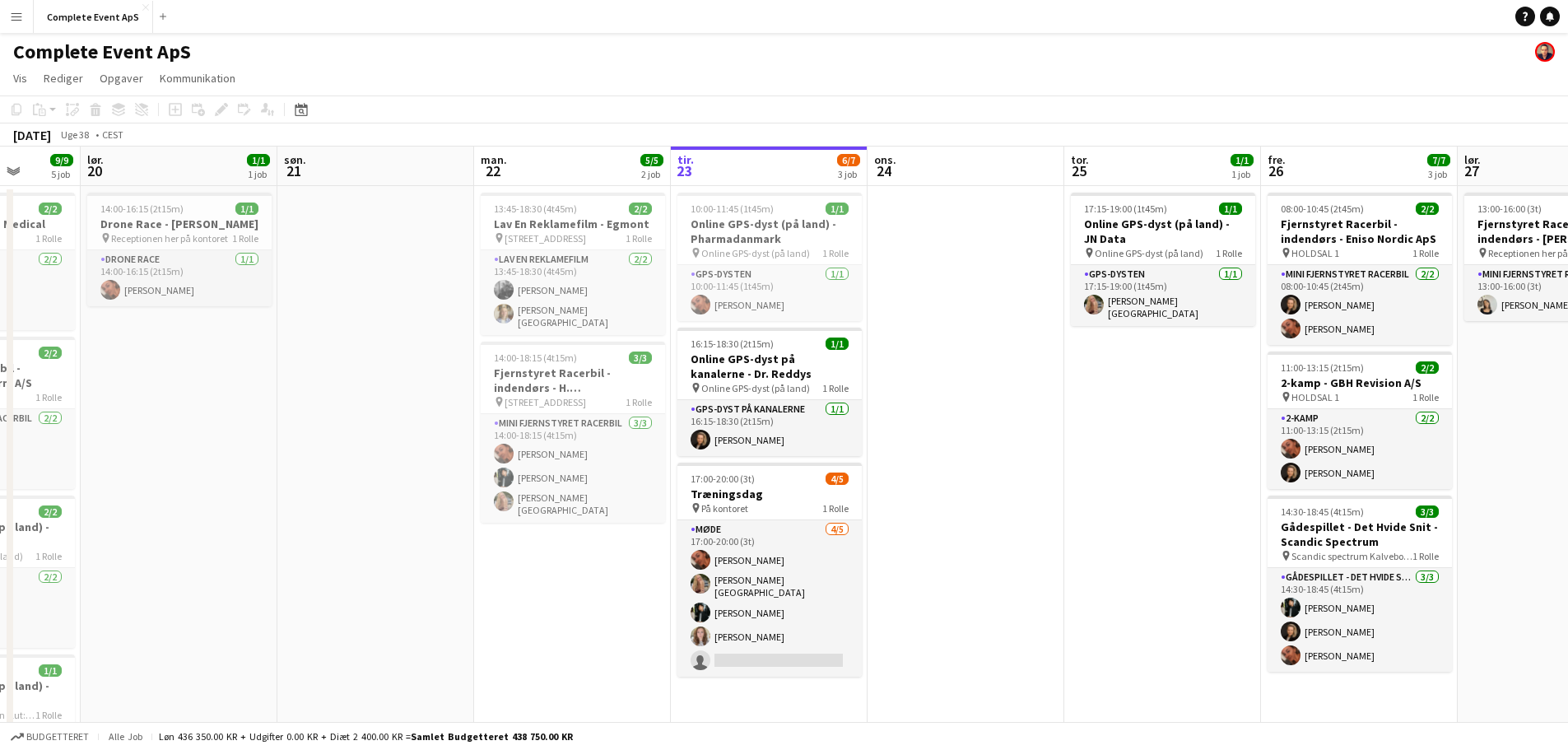
scroll to position [0, 507]
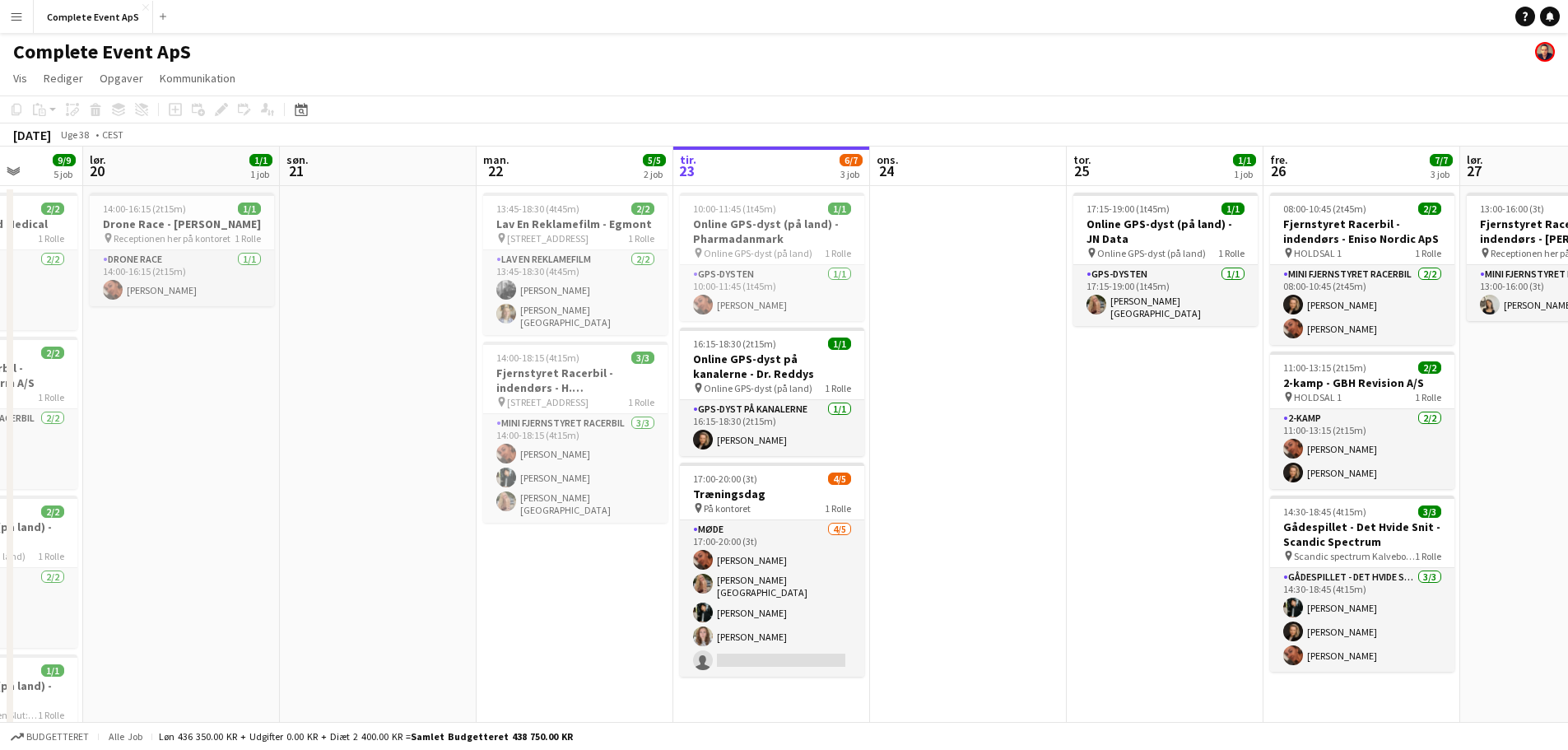
drag, startPoint x: 108, startPoint y: 467, endPoint x: 1155, endPoint y: 521, distance: 1048.4
click at [1155, 521] on app-calendar-viewport "ons. 17 tor. 18 3/3 2 job fre. 19 9/9 5 job lør. 20 1/1 1 job søn. 21 man. 22 5…" at bounding box center [784, 571] width 1568 height 849
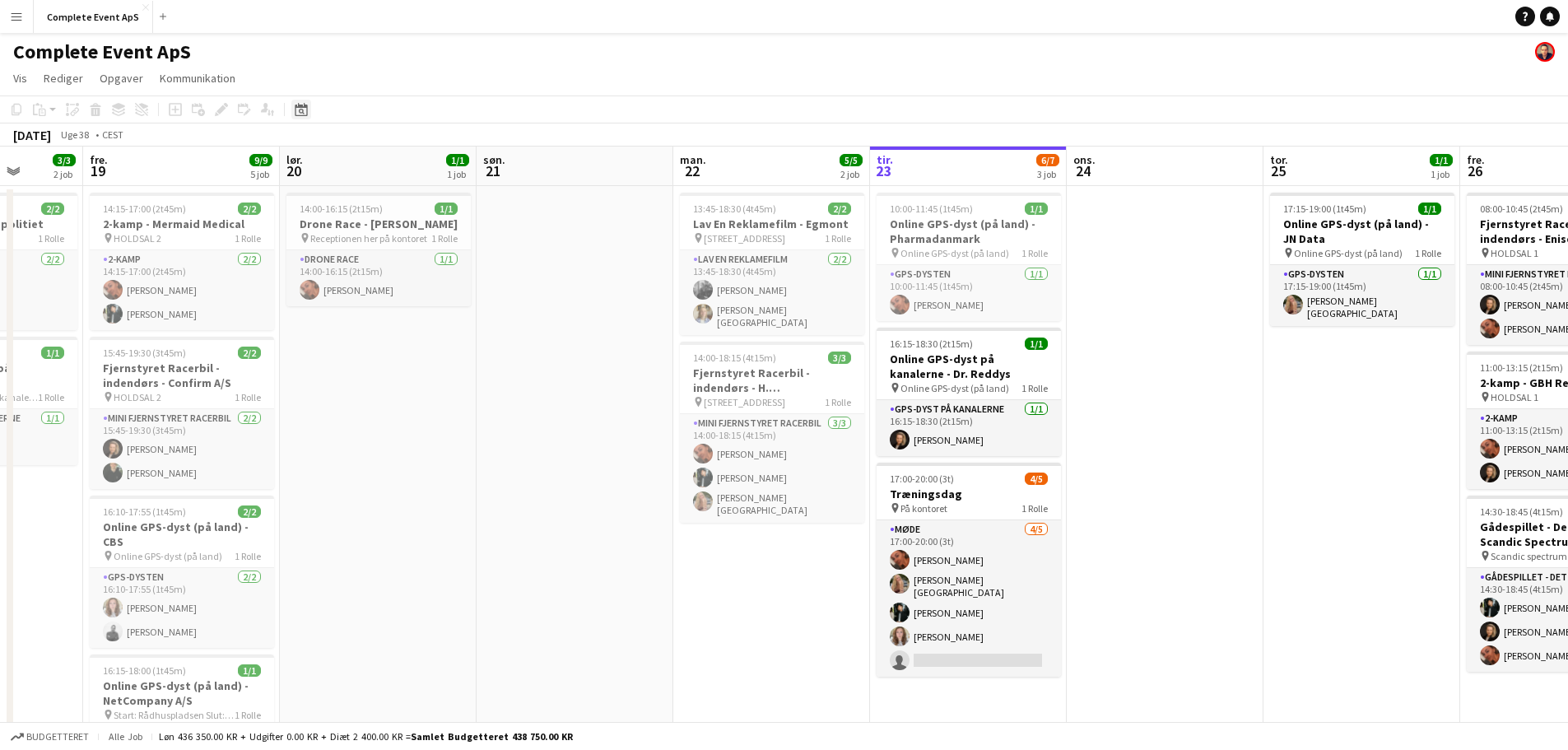
click at [298, 109] on icon "Datovælger" at bounding box center [301, 110] width 13 height 13
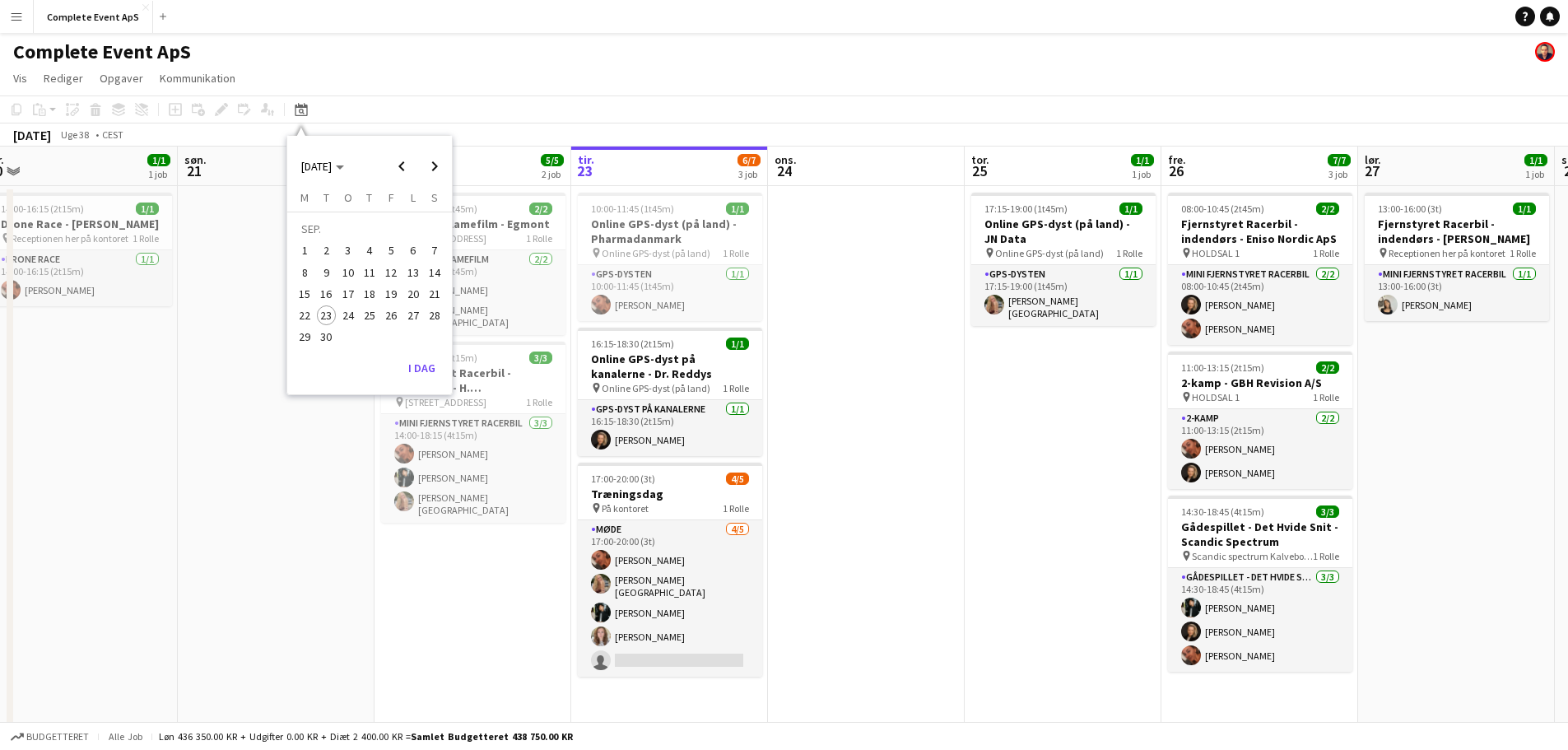
drag, startPoint x: 585, startPoint y: 594, endPoint x: 316, endPoint y: 573, distance: 269.8
click at [316, 573] on app-calendar-viewport "ons. 17 1/1 1 job tor. 18 3/3 2 job fre. 19 9/9 5 job lør. 20 1/1 1 job søn. 21…" at bounding box center [784, 571] width 1568 height 849
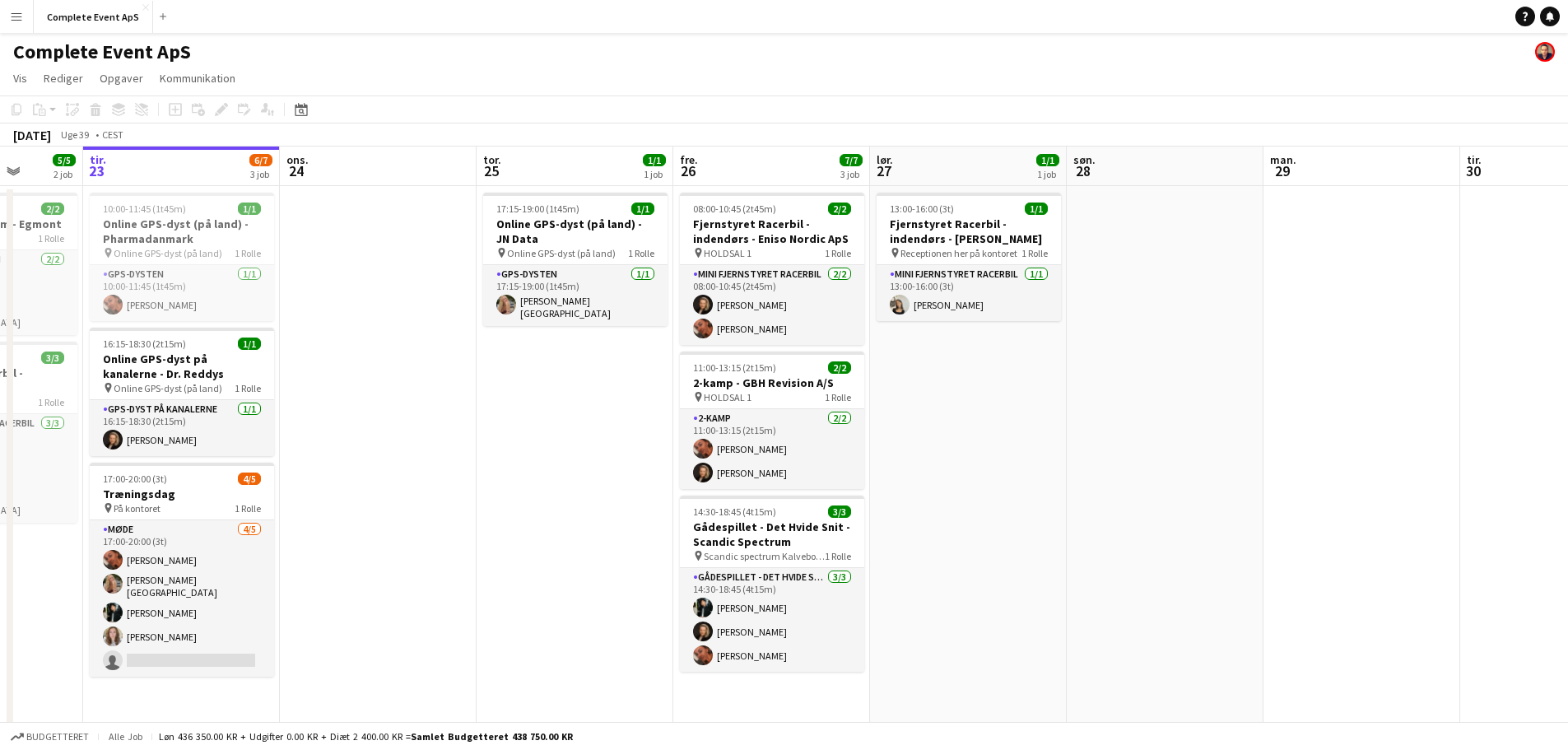
drag, startPoint x: 768, startPoint y: 512, endPoint x: 424, endPoint y: 499, distance: 344.2
click at [428, 502] on app-calendar-viewport "lør. 20 1/1 1 job søn. 21 man. 22 5/5 2 job tir. 23 6/7 3 job ons. 24 tor. 25 1…" at bounding box center [784, 571] width 1568 height 849
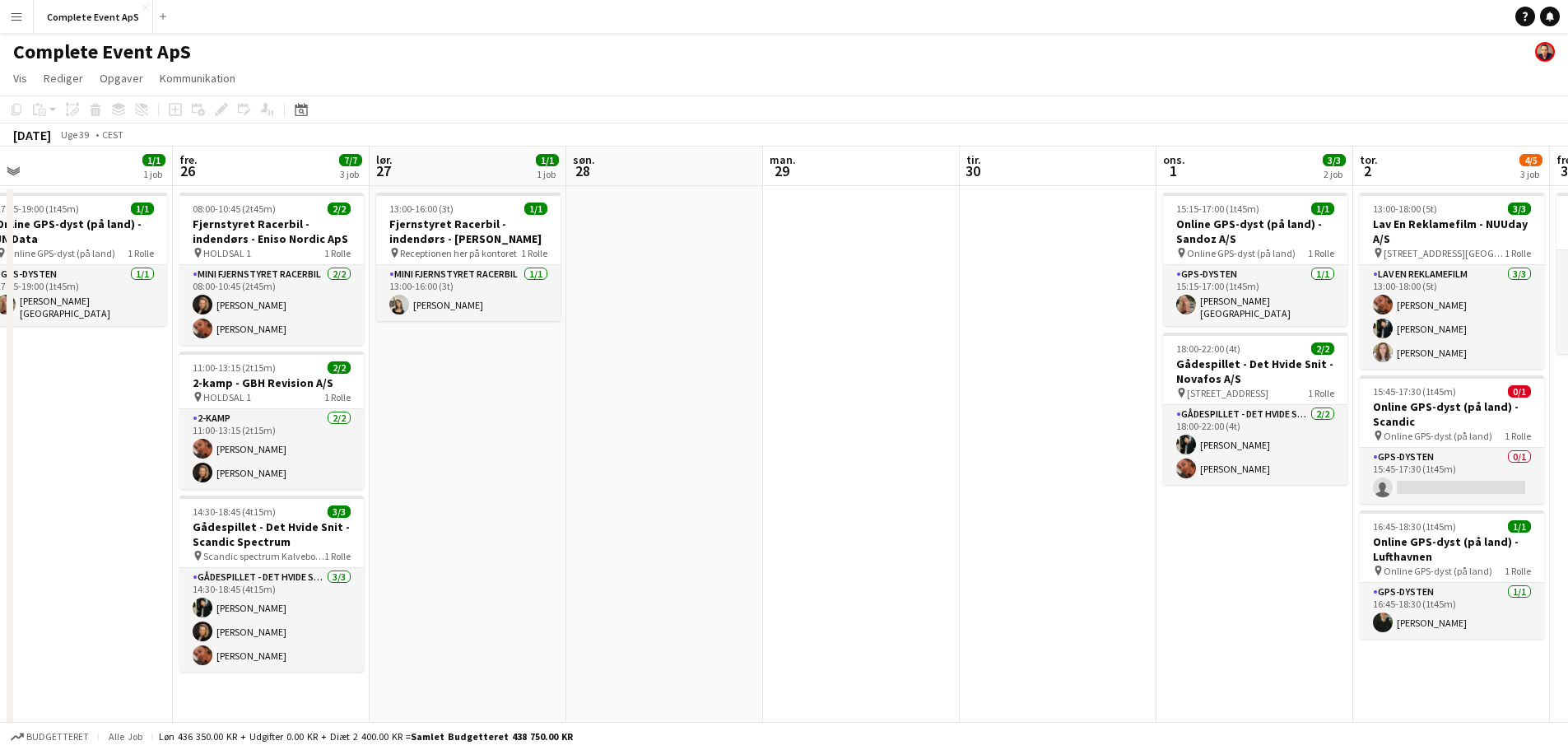
drag, startPoint x: 1067, startPoint y: 506, endPoint x: 617, endPoint y: 457, distance: 452.7
click at [371, 439] on app-calendar-viewport "tir. 23 6/7 3 job ons. 24 tor. 25 1/1 1 job fre. 26 7/7 3 job lør. 27 1/1 1 job…" at bounding box center [784, 571] width 1568 height 849
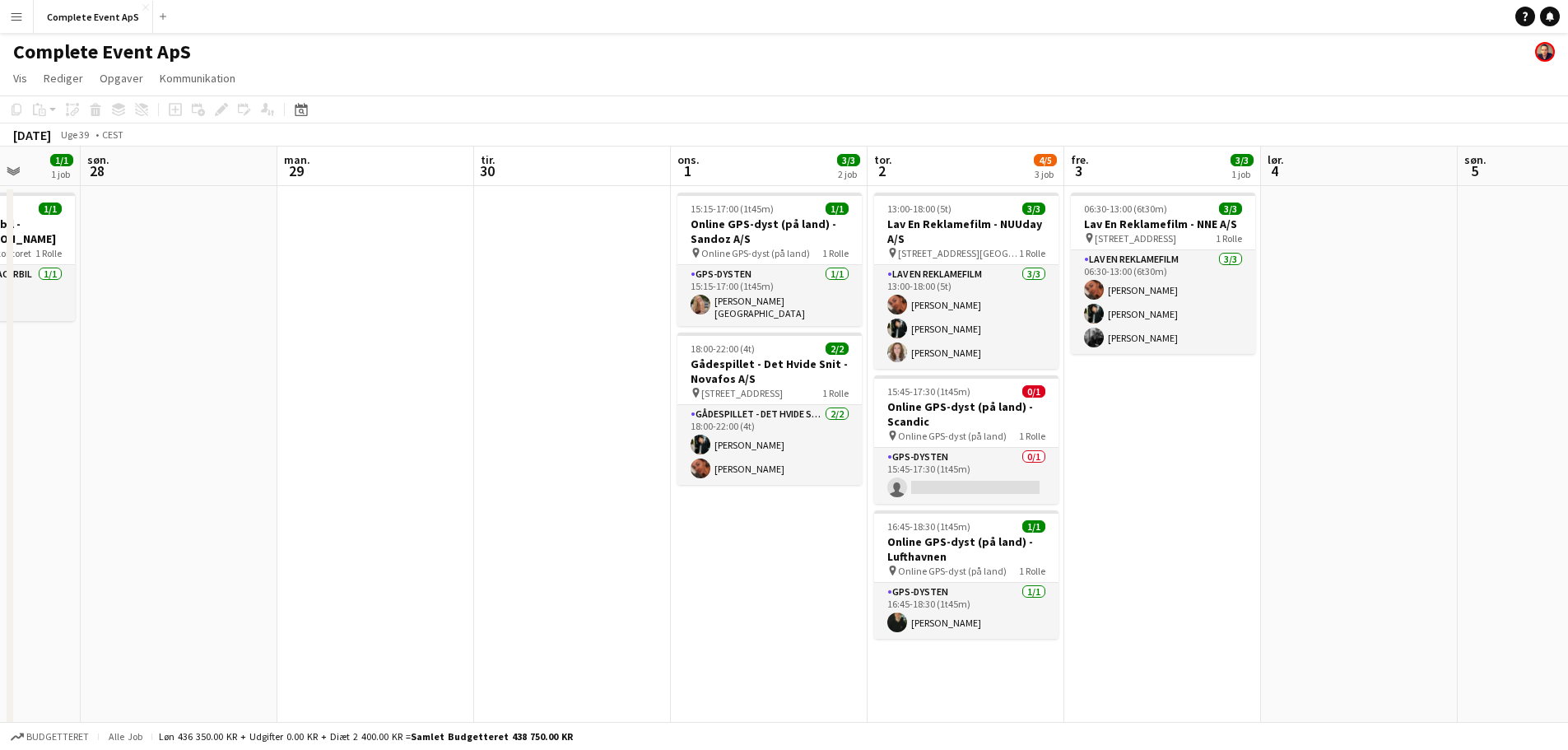
scroll to position [0, 584]
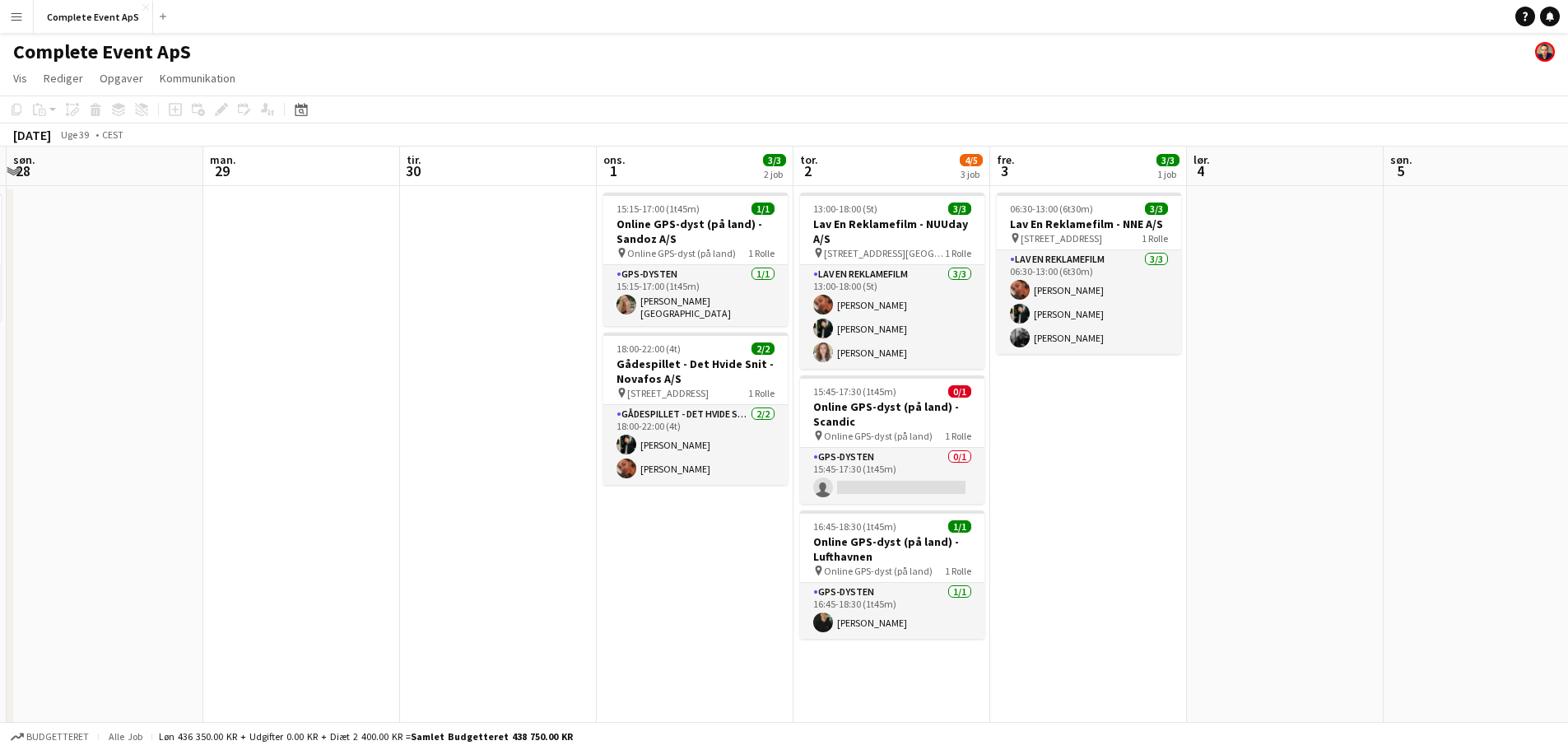
drag, startPoint x: 926, startPoint y: 588, endPoint x: 415, endPoint y: 547, distance: 512.6
click at [415, 547] on app-calendar-viewport "tor. 25 1/1 1 job fre. 26 7/7 3 job lør. 27 1/1 1 job søn. 28 man. 29 tir. 30 o…" at bounding box center [784, 571] width 1568 height 849
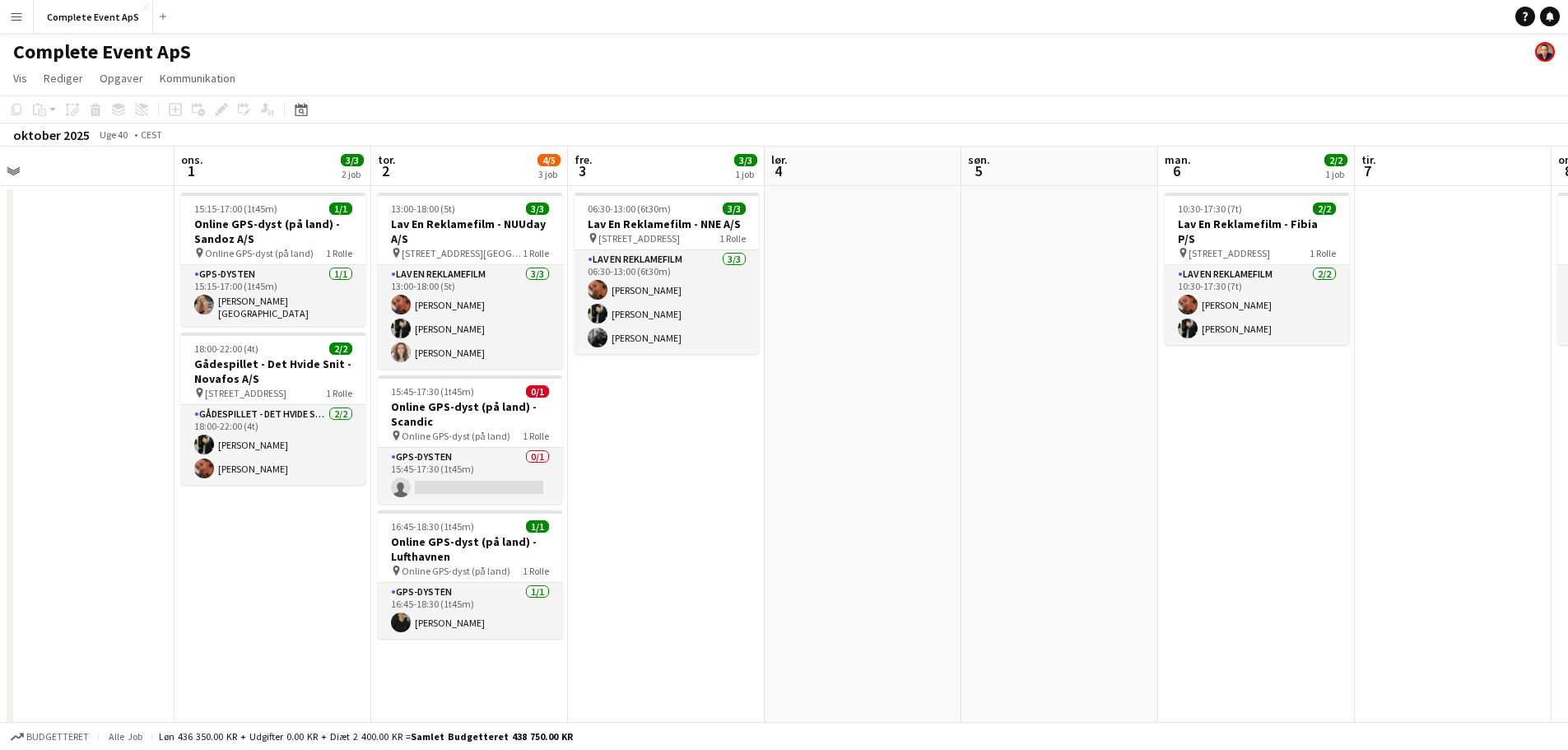
scroll to position [0, 481]
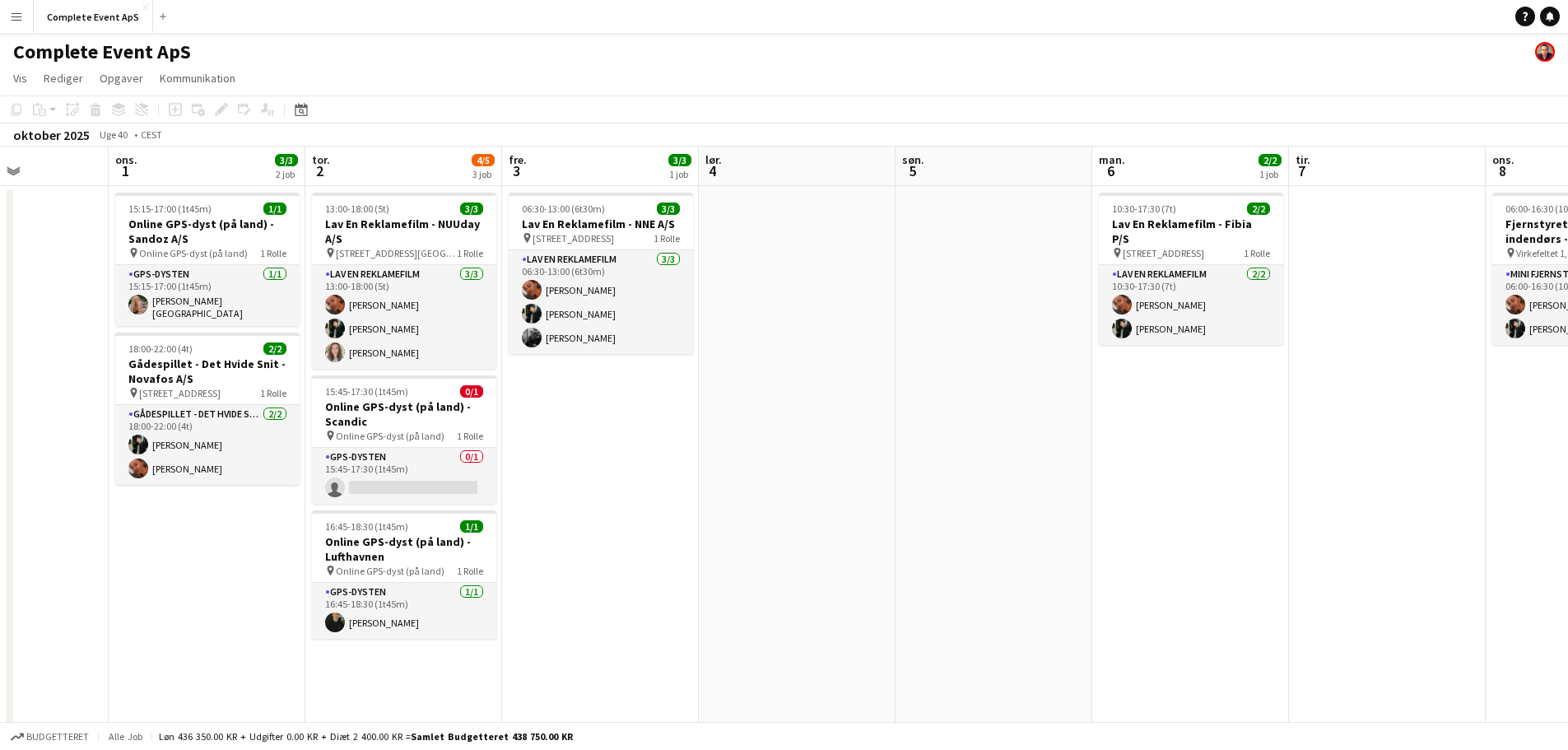
drag, startPoint x: 1189, startPoint y: 540, endPoint x: 898, endPoint y: 572, distance: 292.8
click at [898, 572] on app-calendar-viewport "søn. 28 man. 29 tir. 30 ons. 1 3/3 2 job tor. 2 4/5 3 job fre. 3 3/3 1 job lør.…" at bounding box center [784, 571] width 1568 height 849
click at [304, 106] on icon at bounding box center [300, 110] width 12 height 13
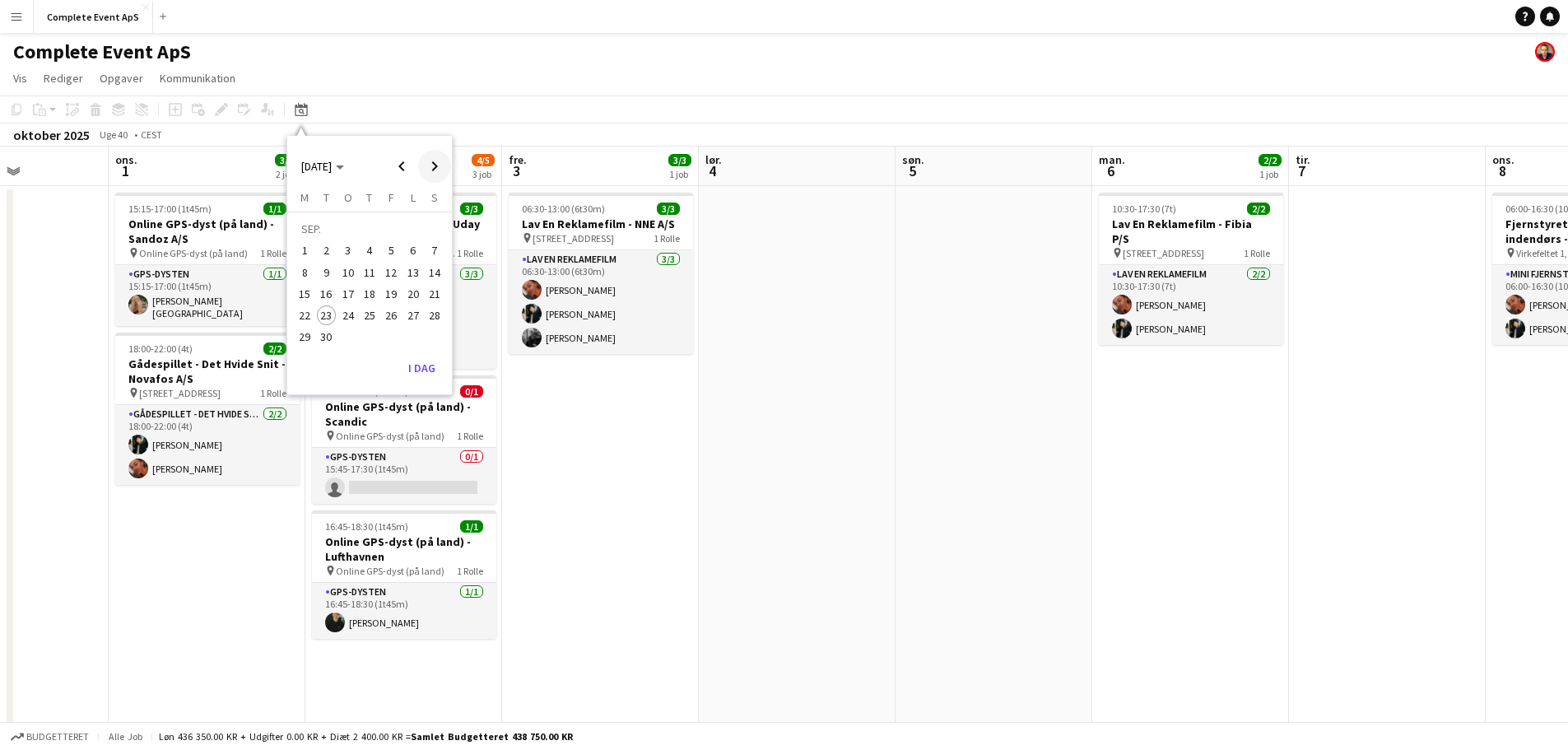
click at [434, 166] on span "Next month" at bounding box center [434, 166] width 33 height 33
click at [385, 302] on span "21" at bounding box center [390, 298] width 20 height 20
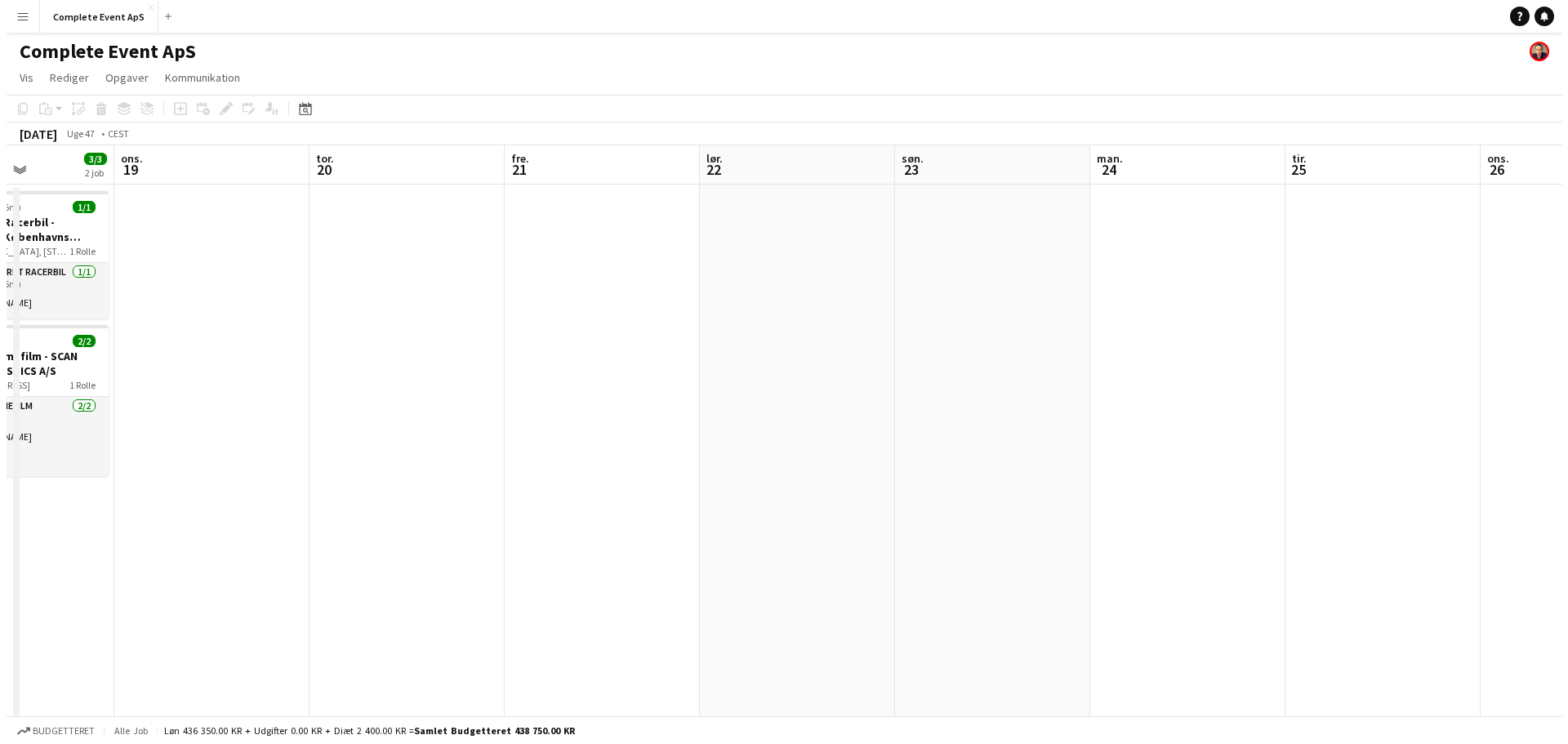
scroll to position [0, 562]
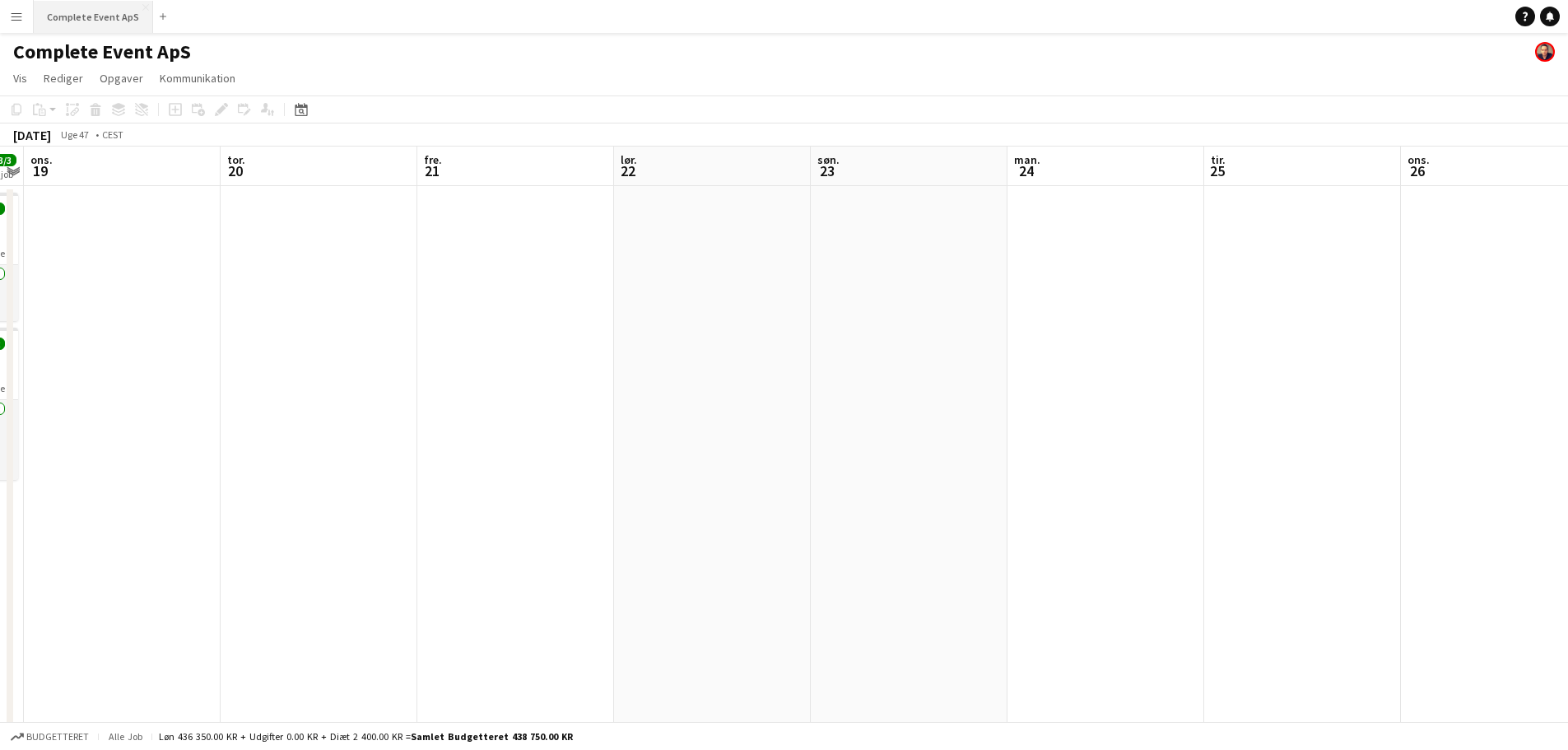
click at [85, 14] on button "Complete Event ApS Luk" at bounding box center [93, 17] width 120 height 33
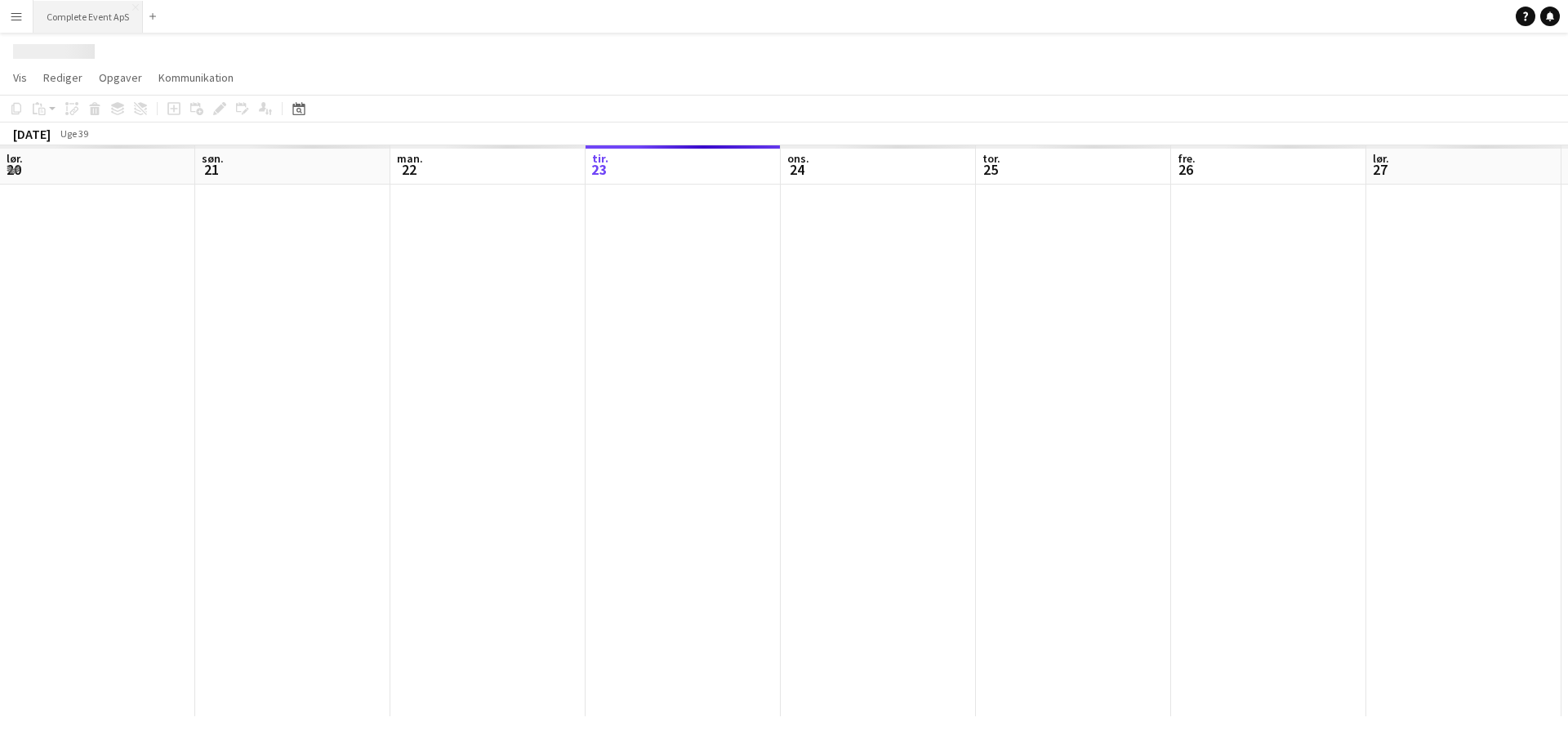
scroll to position [0, 390]
